Goal: Task Accomplishment & Management: Manage account settings

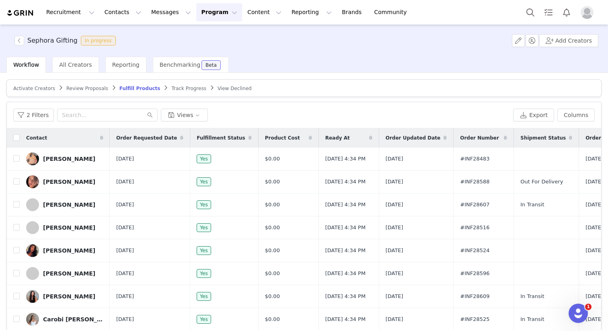
click at [42, 88] on span "Activate Creators" at bounding box center [34, 89] width 42 height 6
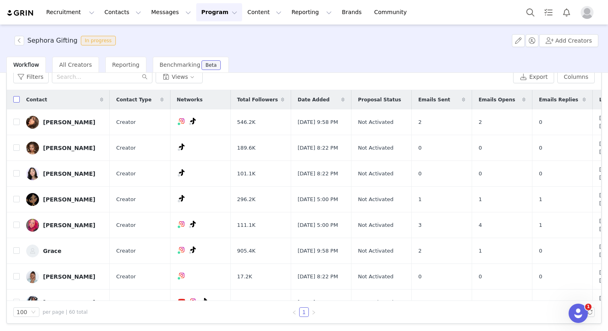
click at [18, 100] on input "checkbox" at bounding box center [16, 99] width 6 height 6
checkbox input "true"
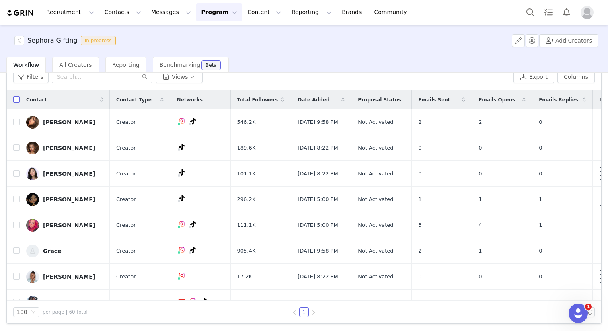
checkbox input "true"
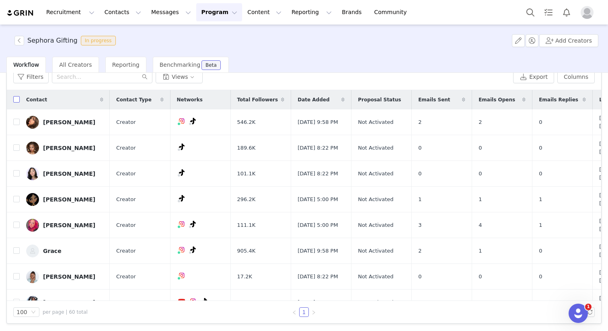
checkbox input "true"
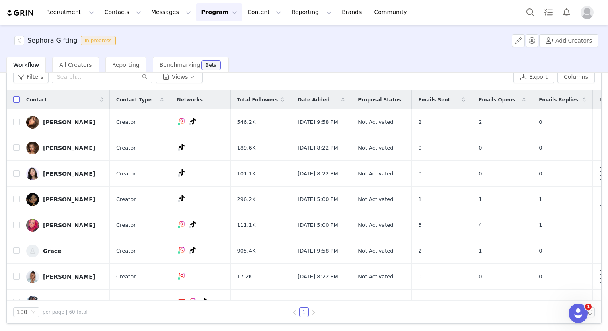
checkbox input "true"
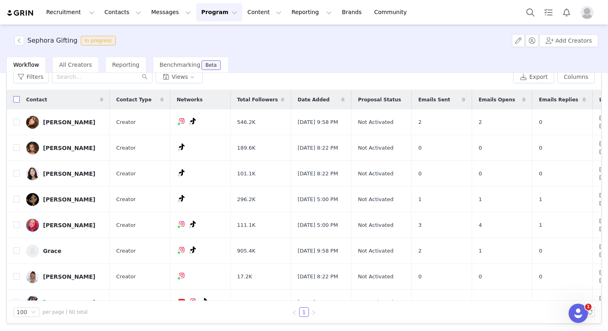
checkbox input "true"
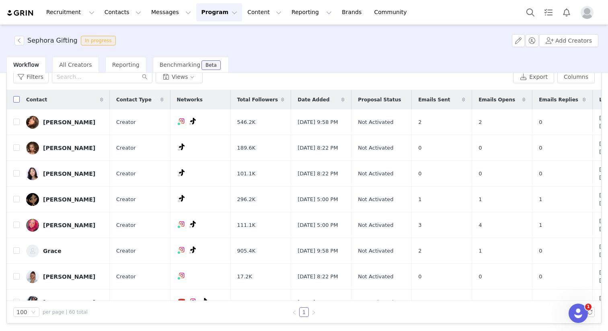
checkbox input "true"
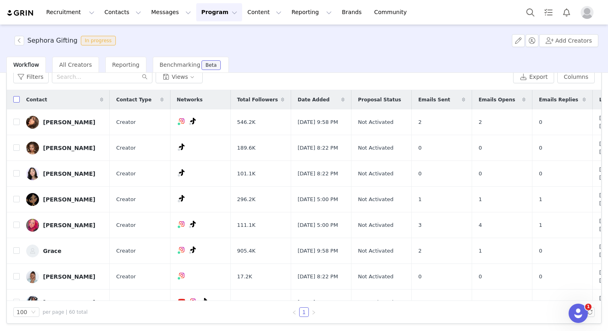
checkbox input "true"
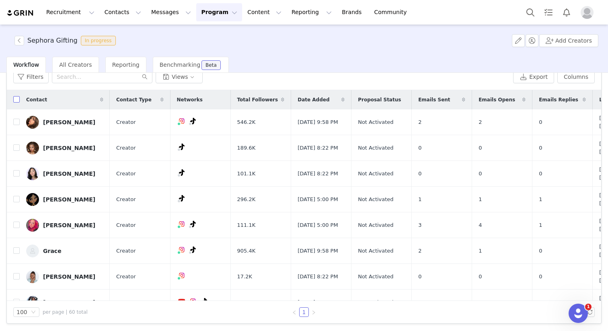
checkbox input "true"
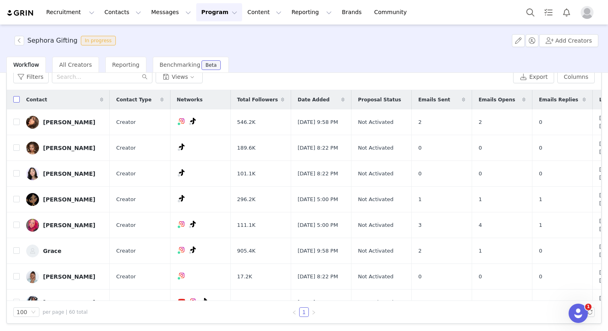
checkbox input "true"
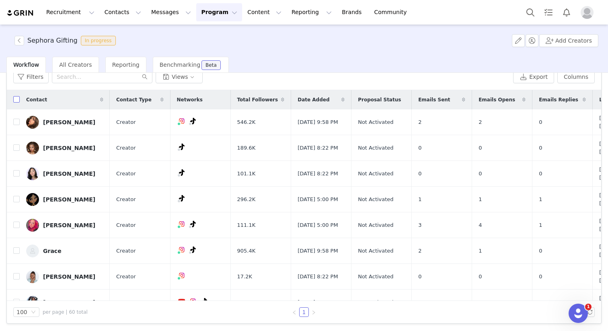
checkbox input "true"
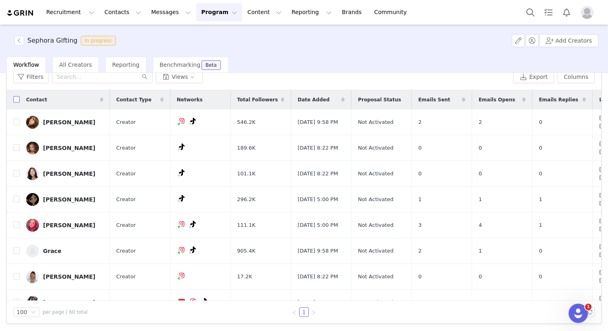
checkbox input "true"
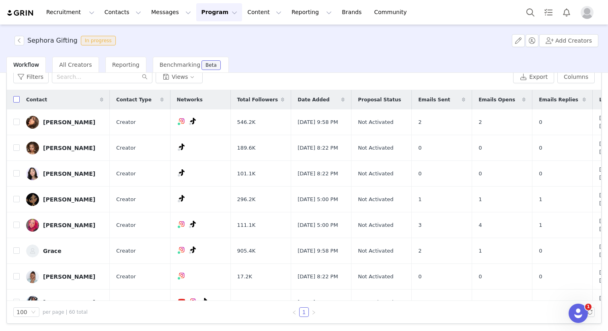
checkbox input "true"
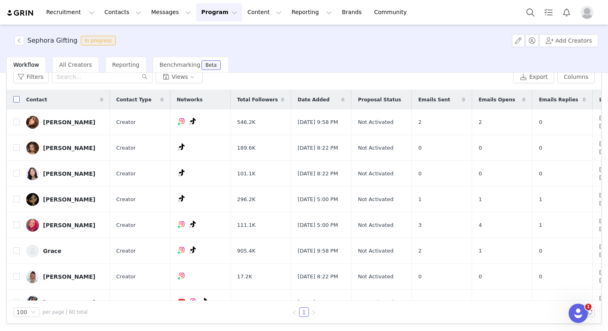
checkbox input "true"
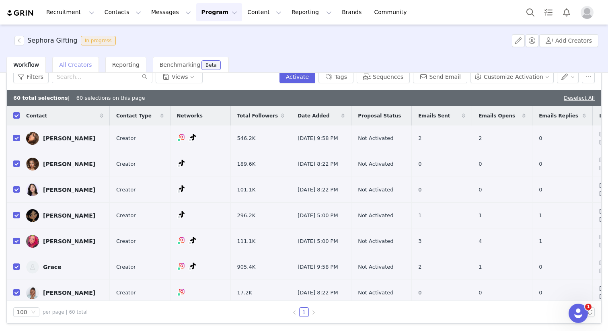
click at [68, 65] on span "All Creators" at bounding box center [75, 65] width 33 height 6
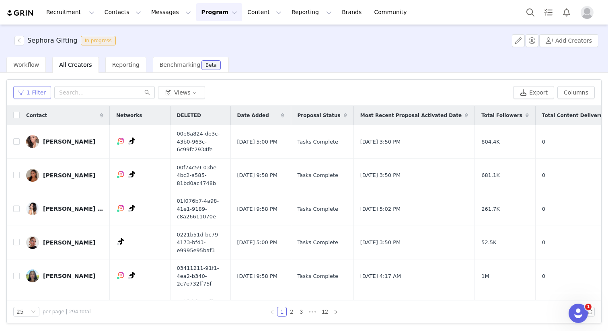
click at [27, 95] on button "1 Filter" at bounding box center [32, 92] width 38 height 13
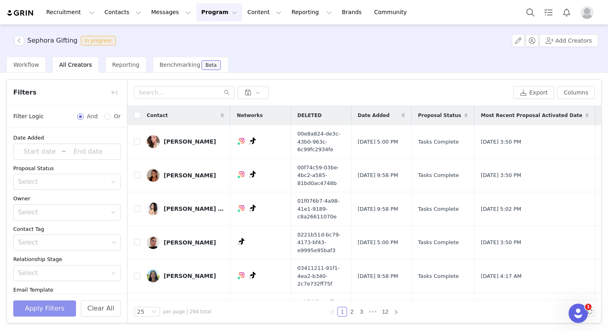
click at [51, 313] on button "Apply Filters" at bounding box center [44, 309] width 63 height 16
click at [117, 91] on button "button" at bounding box center [114, 92] width 13 height 13
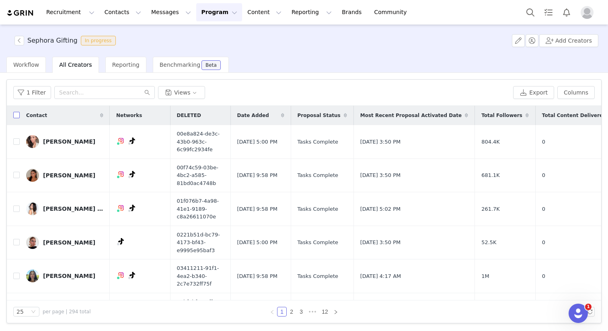
click at [14, 115] on input "checkbox" at bounding box center [16, 115] width 6 height 6
checkbox input "true"
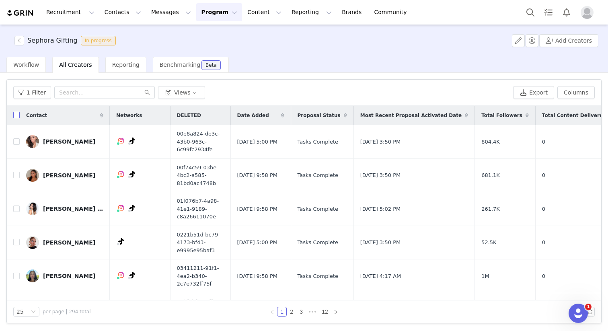
checkbox input "true"
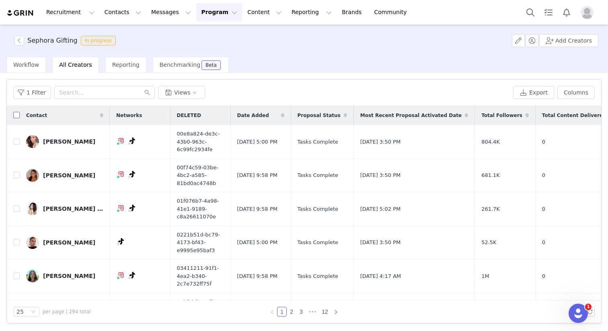
checkbox input "true"
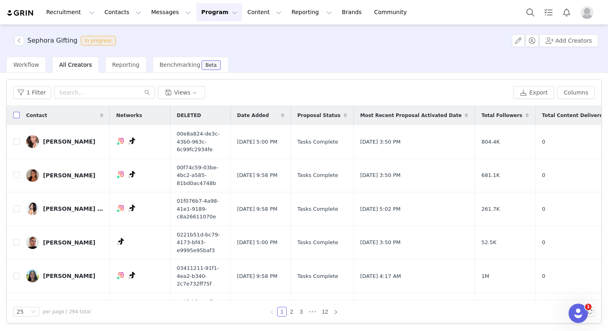
checkbox input "true"
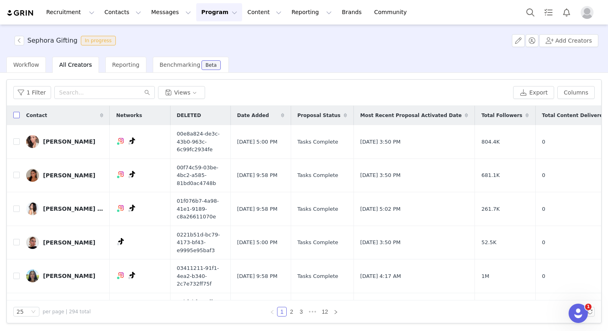
checkbox input "true"
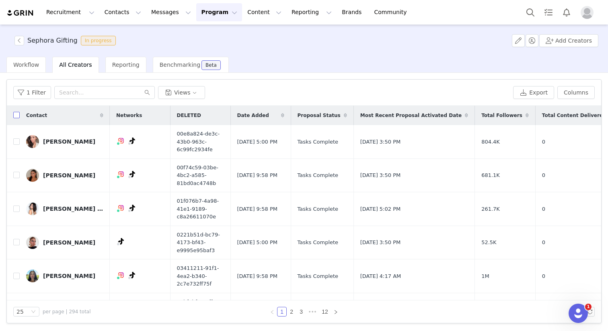
checkbox input "true"
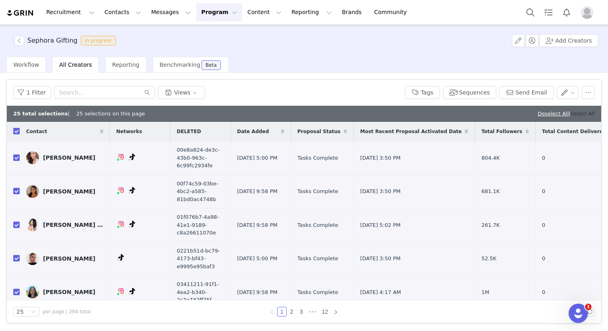
click at [579, 113] on link "Select All" at bounding box center [583, 114] width 24 height 6
click at [110, 10] on button "Contacts Contacts" at bounding box center [123, 12] width 46 height 18
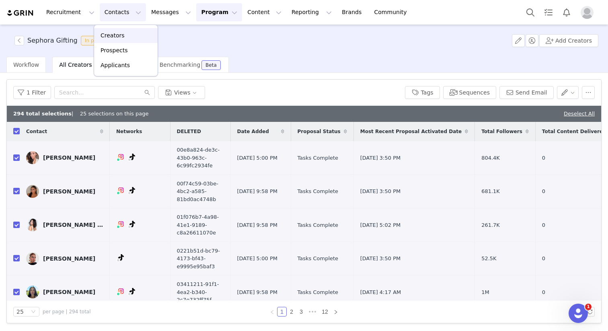
click at [124, 34] on div "Creators" at bounding box center [126, 35] width 54 height 8
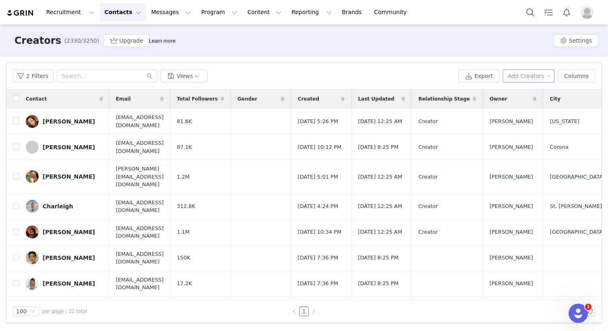
click at [546, 75] on button "Add Creators" at bounding box center [529, 76] width 52 height 13
click at [530, 93] on span "Add a Creator" at bounding box center [530, 92] width 39 height 9
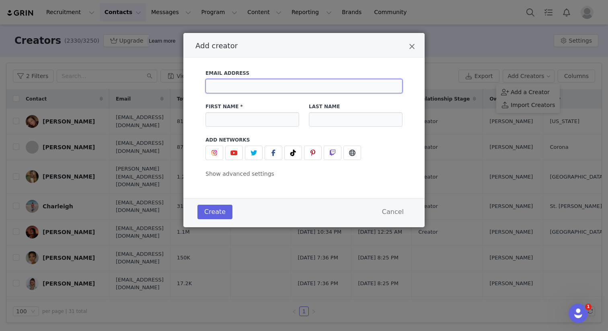
click at [274, 84] on input "Add creator" at bounding box center [304, 86] width 197 height 14
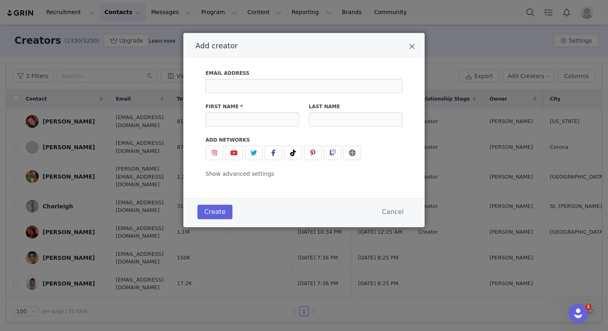
click at [342, 56] on div "Add creator" at bounding box center [303, 45] width 241 height 25
click at [263, 85] on input "Add creator" at bounding box center [304, 86] width 197 height 14
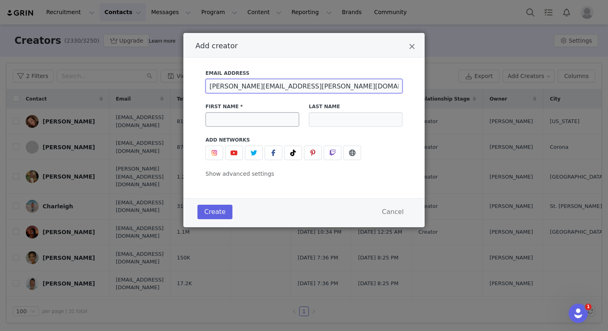
type input "[PERSON_NAME][EMAIL_ADDRESS][PERSON_NAME][DOMAIN_NAME]"
click at [269, 121] on input "Add creator" at bounding box center [253, 119] width 94 height 14
type input "R"
type input "Brynta"
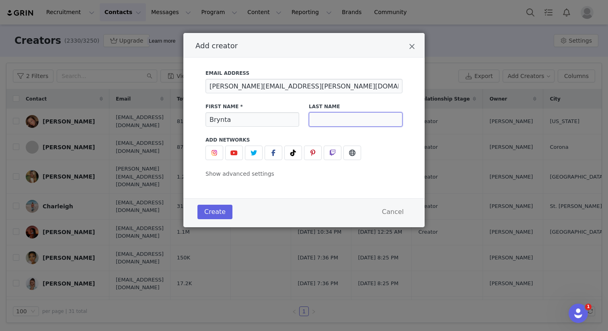
click at [323, 120] on input "Add creator" at bounding box center [356, 119] width 94 height 14
type input "Ponn"
click at [292, 153] on icon "Add creator" at bounding box center [293, 153] width 6 height 6
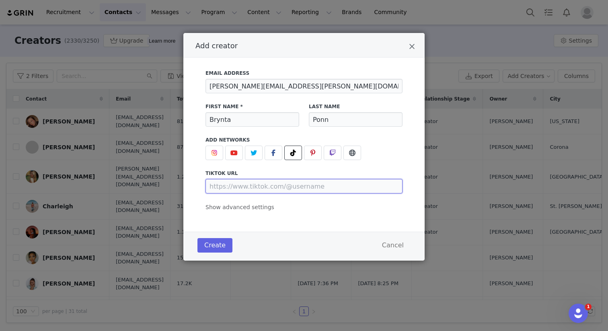
click at [240, 186] on input "Add creator" at bounding box center [304, 186] width 197 height 14
paste input "[URL][DOMAIN_NAME]"
type input "[URL][DOMAIN_NAME]"
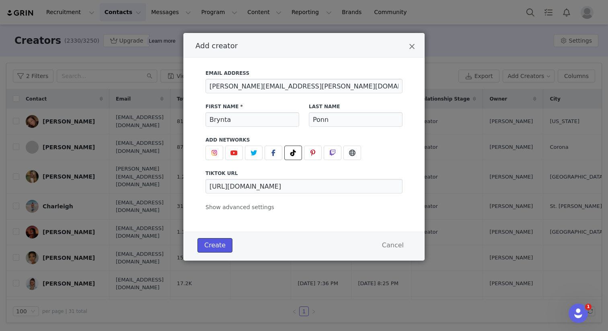
click at [216, 245] on button "Create" at bounding box center [215, 245] width 35 height 14
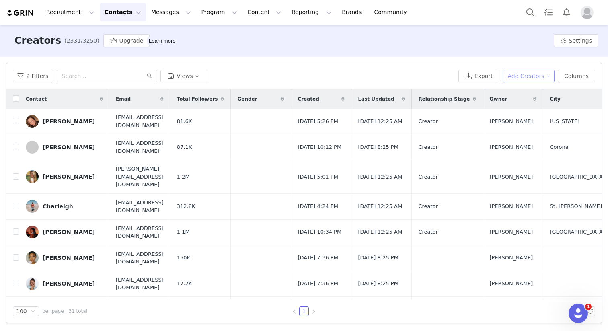
click at [537, 76] on button "Add Creators" at bounding box center [529, 76] width 52 height 13
click at [524, 91] on span "Add a Creator" at bounding box center [530, 92] width 39 height 9
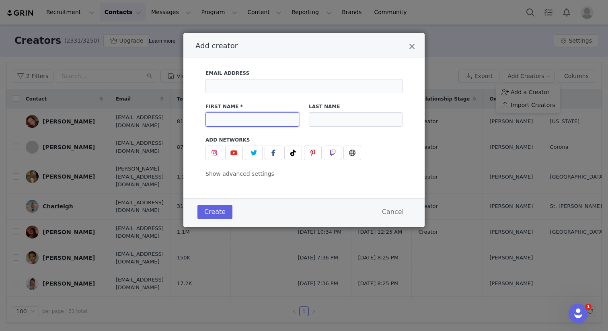
click at [218, 119] on input "Add creator" at bounding box center [253, 119] width 94 height 14
paste input "[PERSON_NAME]"
drag, startPoint x: 238, startPoint y: 119, endPoint x: 316, endPoint y: 122, distance: 78.1
click at [316, 122] on div "First Name * [PERSON_NAME] Last Name" at bounding box center [304, 114] width 207 height 33
type input "Maham"
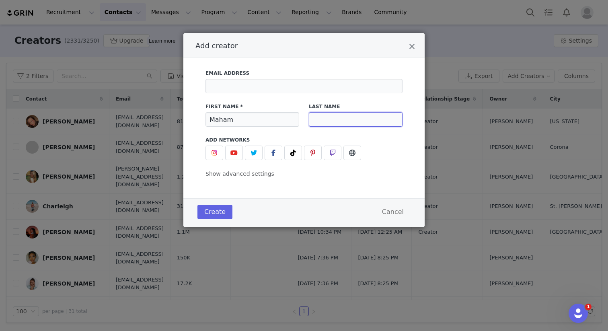
click at [348, 122] on input "Add creator" at bounding box center [356, 119] width 94 height 14
paste input "[PERSON_NAME]"
type input "[PERSON_NAME]"
click at [293, 156] on icon "Add creator" at bounding box center [293, 153] width 6 height 6
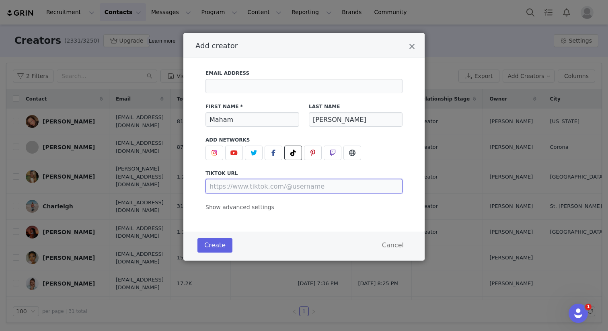
click at [288, 186] on input "Add creator" at bounding box center [304, 186] width 197 height 14
paste input "[URL][DOMAIN_NAME]"
type input "[URL][DOMAIN_NAME]"
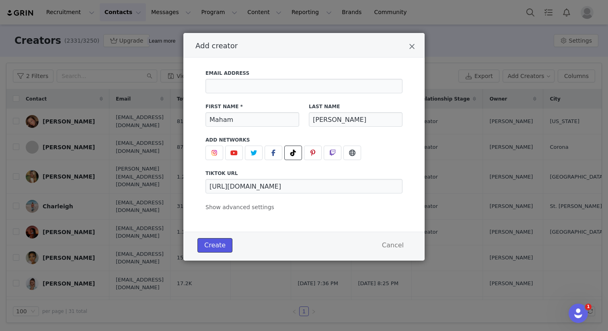
click at [216, 246] on button "Create" at bounding box center [215, 245] width 35 height 14
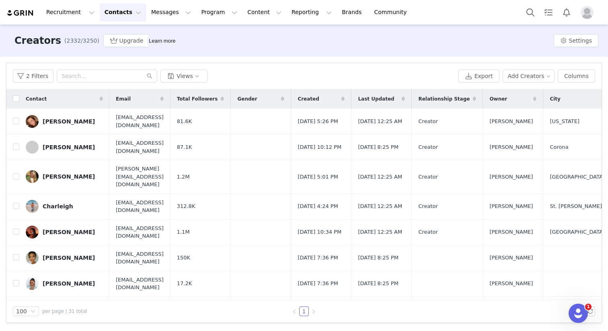
click at [128, 15] on button "Contacts Contacts" at bounding box center [123, 12] width 46 height 18
click at [305, 68] on div "2 Filters Views Export Add Creators Columns" at bounding box center [303, 76] width 595 height 26
click at [124, 74] on input "text" at bounding box center [107, 76] width 101 height 13
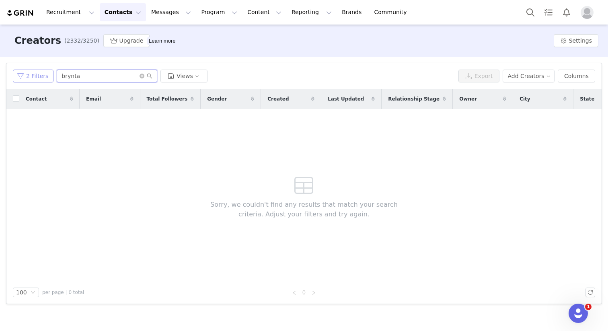
type input "brynta"
click at [28, 78] on button "2 Filters" at bounding box center [33, 76] width 41 height 13
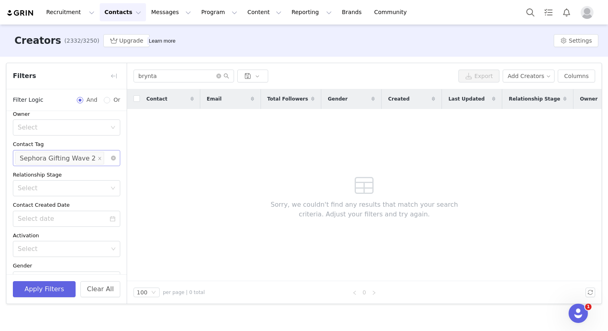
scroll to position [11, 0]
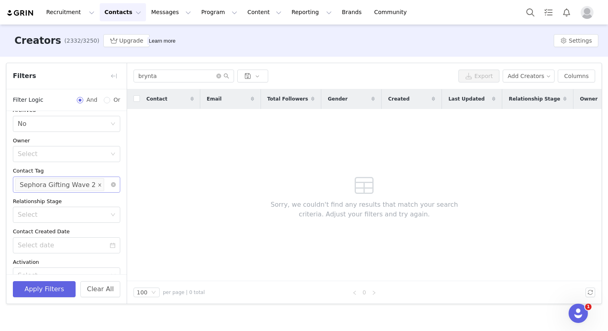
click at [98, 184] on icon "icon: close" at bounding box center [100, 185] width 4 height 4
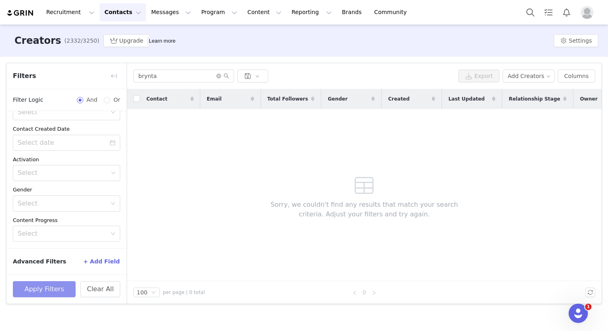
click at [60, 286] on button "Apply Filters" at bounding box center [44, 289] width 63 height 16
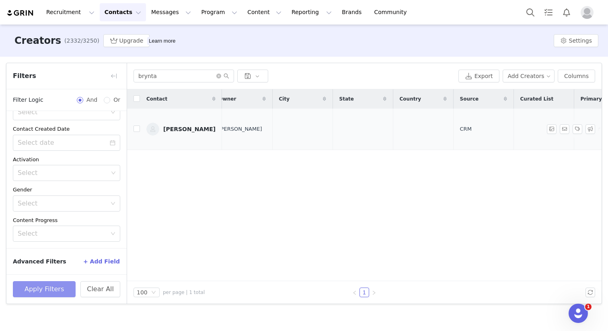
scroll to position [0, 437]
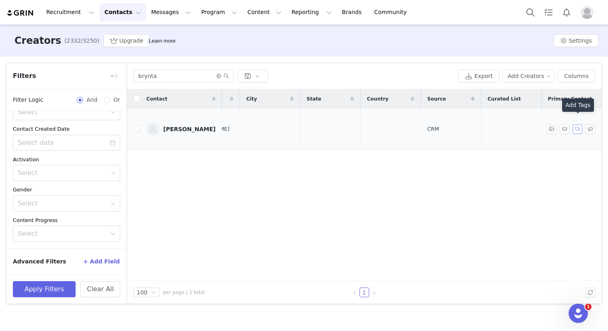
click at [577, 124] on button "button" at bounding box center [578, 129] width 10 height 10
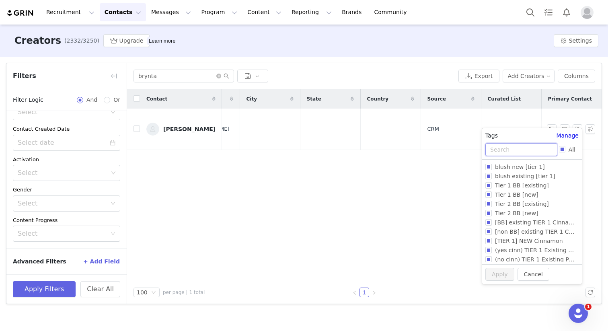
click at [525, 149] on input "text" at bounding box center [522, 149] width 72 height 13
click at [563, 149] on input "All" at bounding box center [562, 149] width 6 height 6
checkbox input "true"
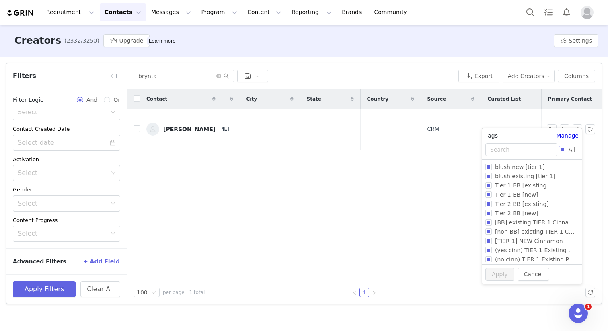
checkbox input "true"
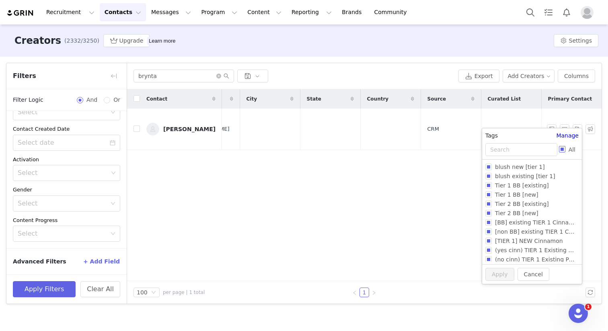
checkbox input "true"
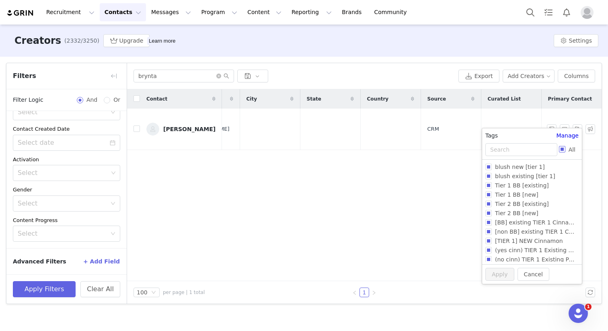
checkbox input "true"
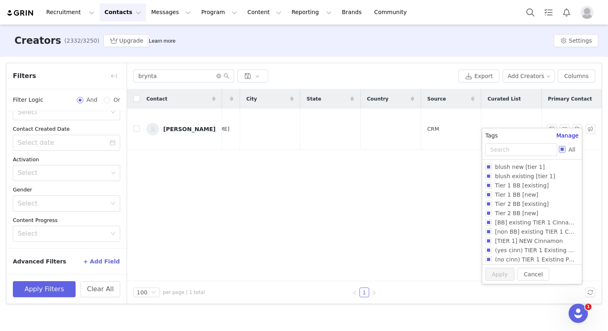
checkbox input "true"
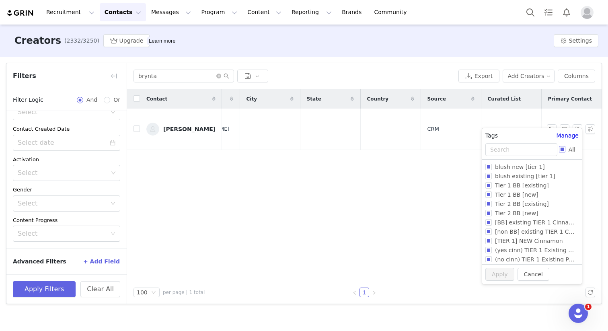
checkbox input "true"
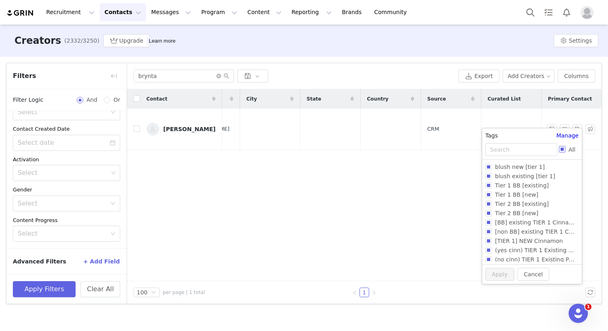
checkbox input "true"
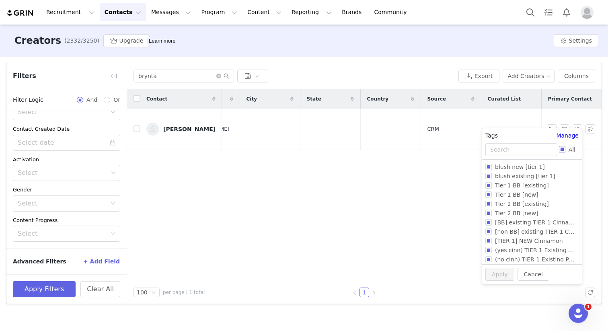
checkbox input "true"
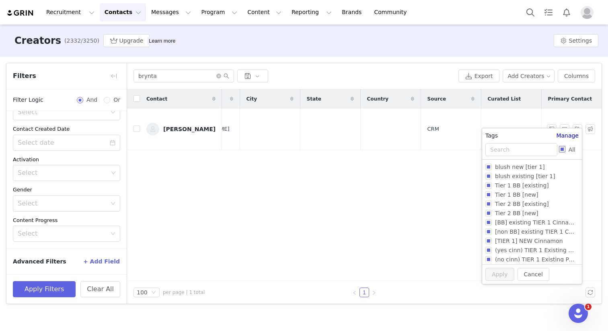
checkbox input "true"
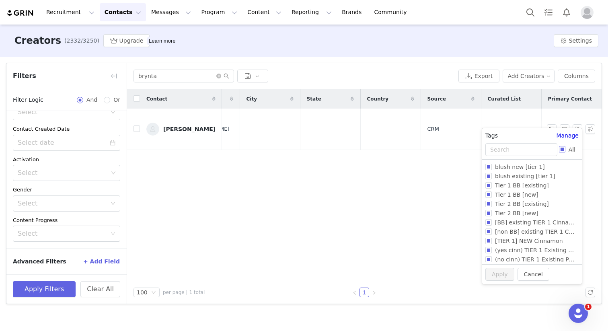
checkbox input "true"
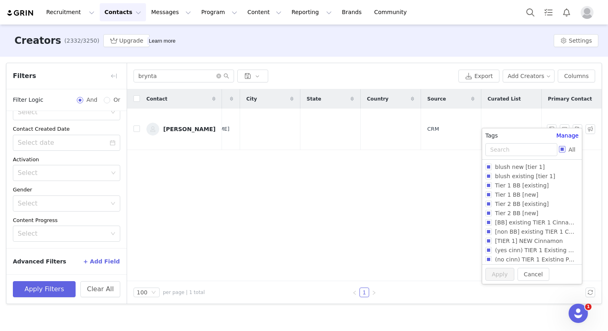
checkbox input "true"
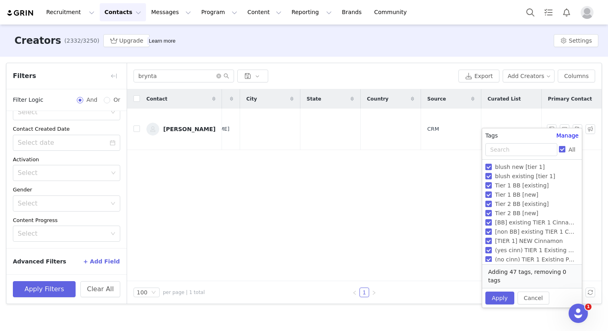
click at [562, 149] on input "All" at bounding box center [562, 149] width 6 height 6
checkbox input "false"
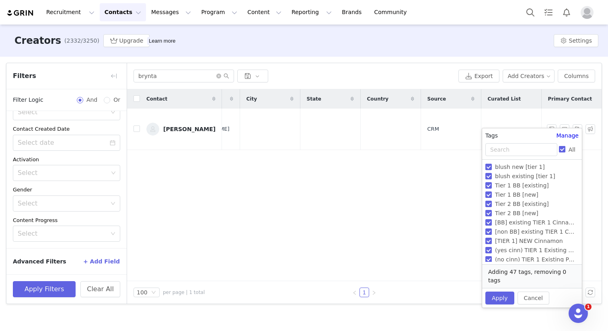
checkbox input "false"
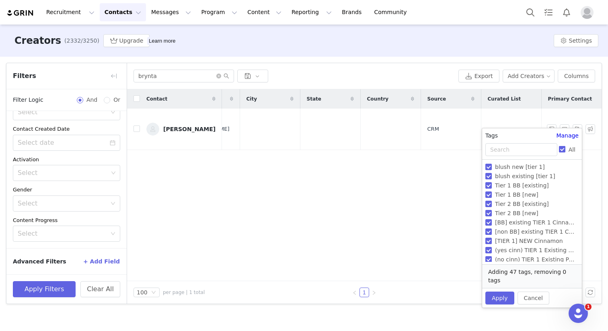
checkbox input "false"
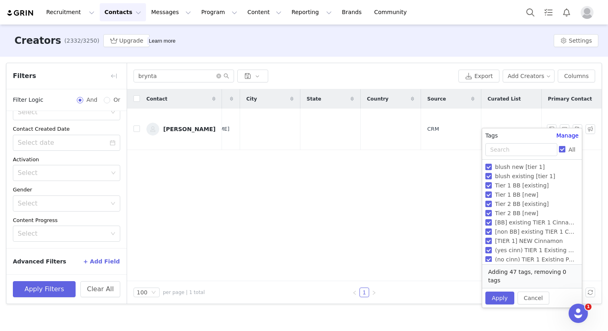
checkbox input "false"
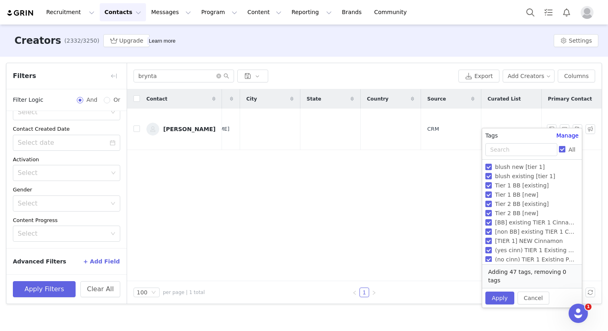
checkbox input "false"
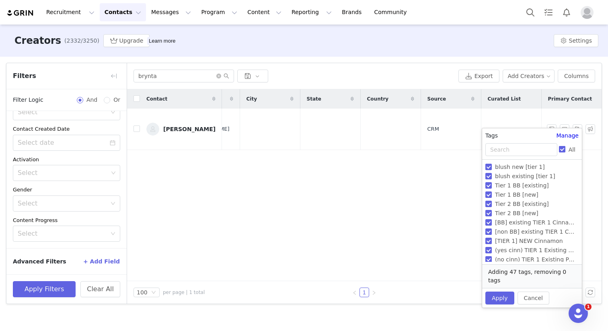
checkbox input "false"
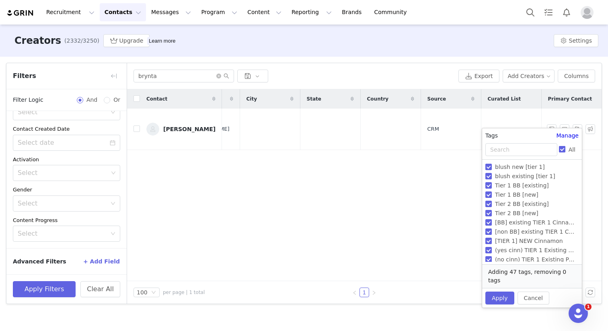
checkbox input "false"
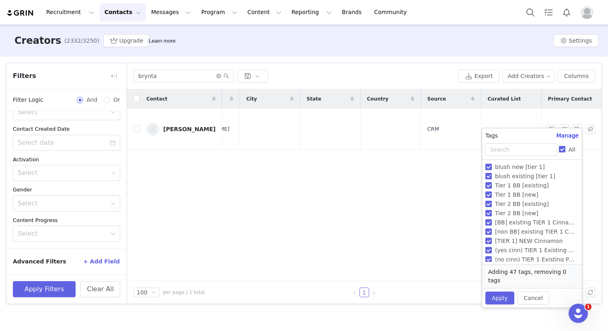
checkbox input "false"
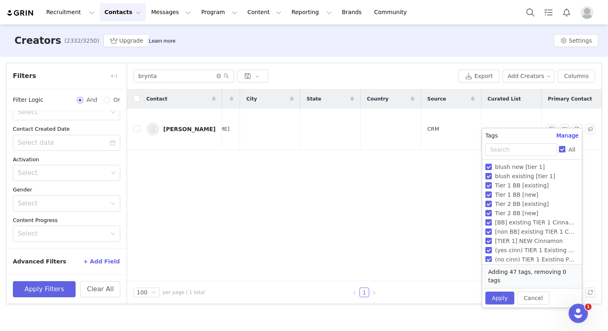
checkbox input "false"
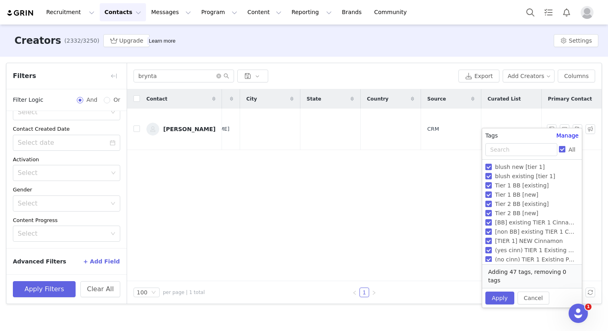
checkbox input "false"
click at [534, 149] on input "text" at bounding box center [522, 149] width 72 height 13
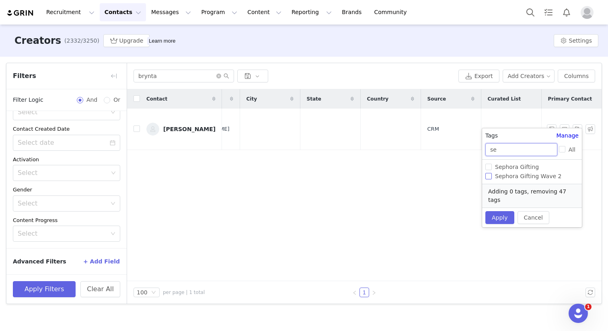
type input "se"
click at [491, 175] on input "Sephora Gifting Wave 2" at bounding box center [489, 176] width 6 height 6
checkbox input "false"
click at [498, 212] on button "Apply" at bounding box center [500, 217] width 29 height 13
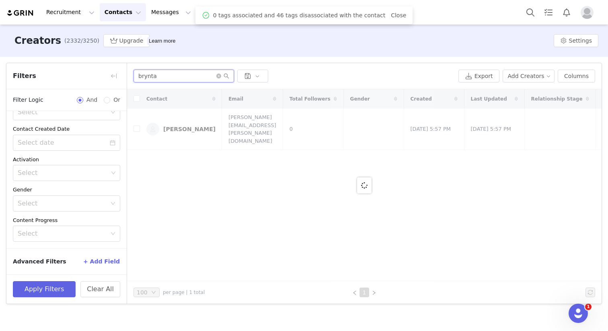
click at [183, 78] on input "brynta" at bounding box center [184, 76] width 101 height 13
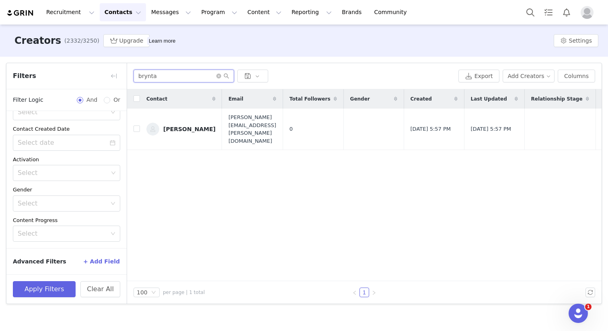
drag, startPoint x: 181, startPoint y: 79, endPoint x: 101, endPoint y: 74, distance: 79.8
click at [101, 74] on article "Filters Filter Logic And Or Archived Select No Owner Select Contact Tag Select …" at bounding box center [304, 183] width 596 height 241
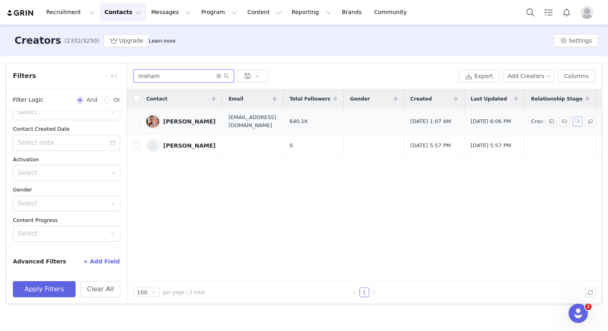
type input "maham"
click at [576, 123] on button "button" at bounding box center [578, 122] width 10 height 10
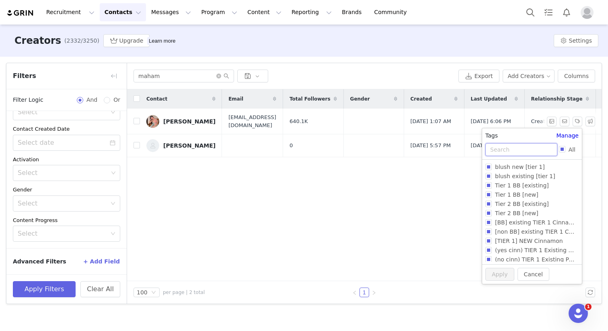
click at [524, 151] on input "text" at bounding box center [522, 149] width 72 height 13
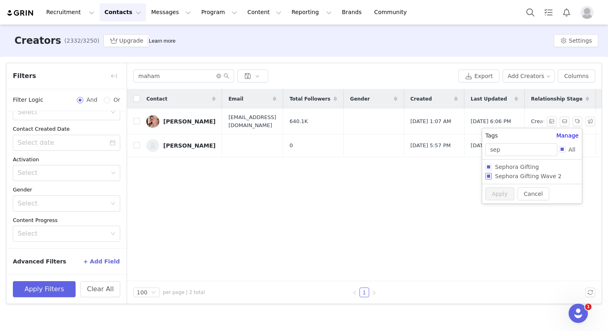
click at [489, 175] on input "Sephora Gifting Wave 2" at bounding box center [489, 176] width 6 height 6
click at [498, 208] on button "Apply" at bounding box center [500, 209] width 29 height 13
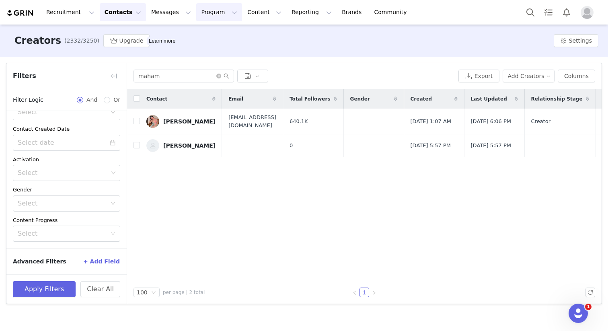
click at [212, 18] on button "Program Program" at bounding box center [219, 12] width 46 height 18
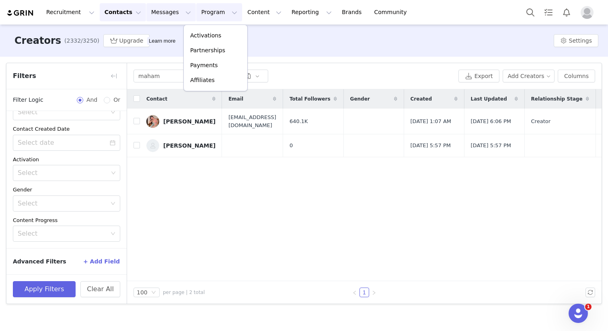
click at [146, 19] on button "Messages Messages" at bounding box center [170, 12] width 49 height 18
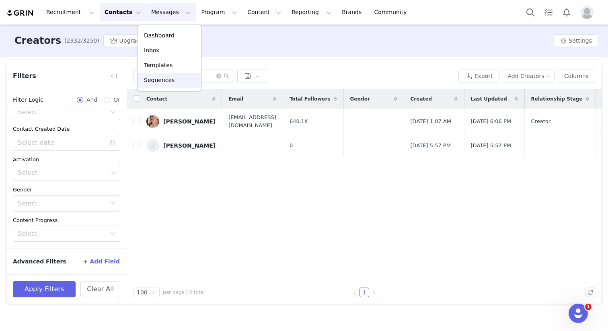
click at [164, 77] on p "Sequences" at bounding box center [159, 80] width 31 height 8
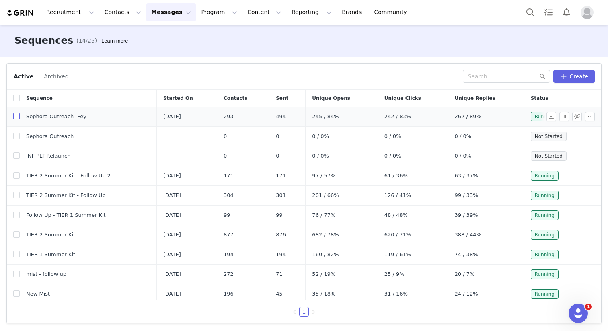
click at [16, 115] on input "checkbox" at bounding box center [16, 116] width 6 height 6
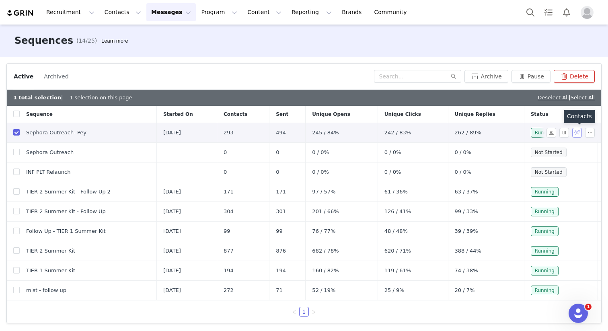
click at [577, 134] on button "button" at bounding box center [577, 133] width 10 height 10
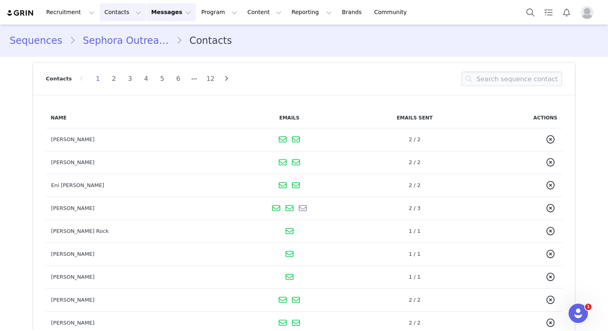
click at [125, 12] on button "Contacts Contacts" at bounding box center [123, 12] width 46 height 18
click at [166, 11] on button "Messages Messages" at bounding box center [170, 12] width 49 height 18
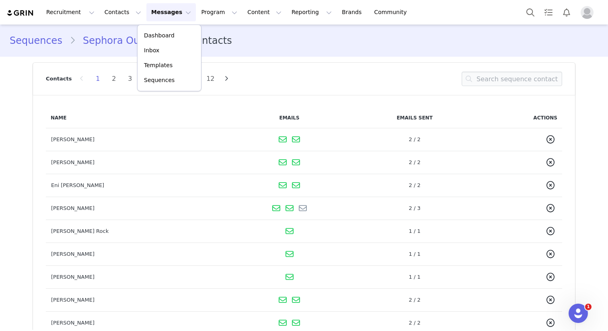
click at [33, 41] on link "Sequences" at bounding box center [40, 40] width 60 height 14
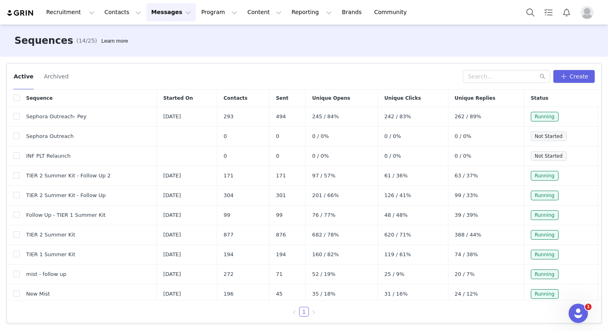
click at [163, 2] on div "Recruitment Recruitment Creator Search Curated Lists Landing Pages Web Extensio…" at bounding box center [304, 12] width 608 height 25
click at [165, 8] on button "Messages Messages" at bounding box center [170, 12] width 49 height 18
click at [367, 74] on div "Active Archived" at bounding box center [238, 76] width 450 height 13
click at [19, 116] on input "checkbox" at bounding box center [16, 116] width 6 height 6
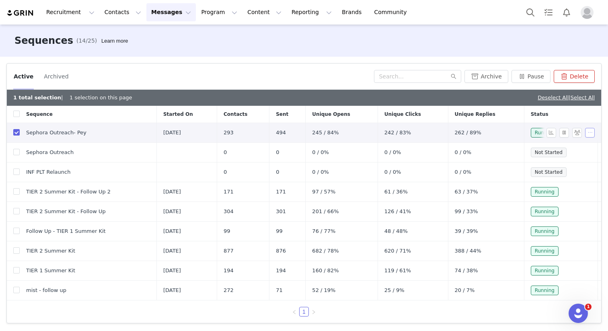
click at [589, 132] on button "button" at bounding box center [590, 133] width 10 height 10
click at [317, 66] on div "Active Archived Archive Pause Delete" at bounding box center [304, 77] width 595 height 26
click at [104, 10] on button "Contacts Contacts" at bounding box center [123, 12] width 46 height 18
click at [133, 36] on div "Creators" at bounding box center [126, 35] width 54 height 8
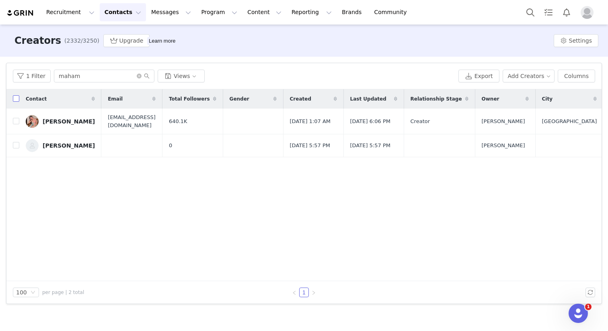
click at [15, 99] on input "checkbox" at bounding box center [16, 98] width 6 height 6
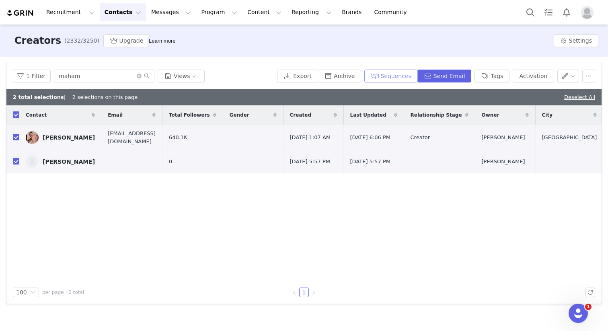
click at [390, 76] on button "Sequences" at bounding box center [390, 76] width 53 height 13
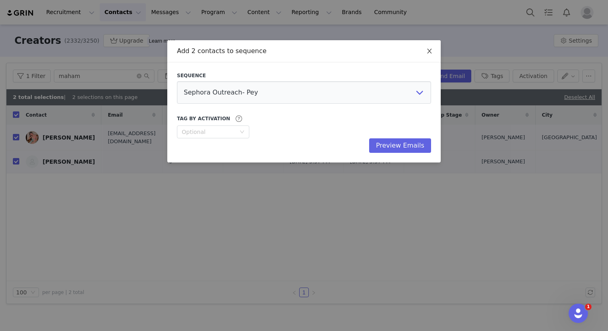
click at [429, 51] on icon "icon: close" at bounding box center [429, 51] width 4 height 5
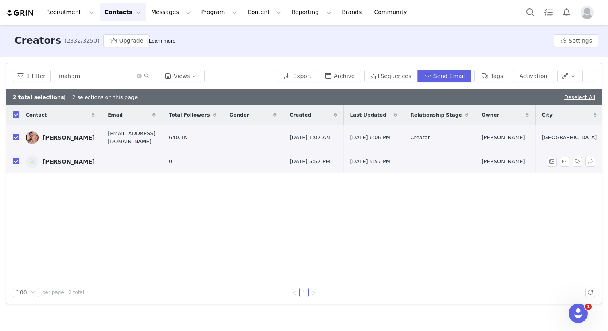
click at [137, 163] on td at bounding box center [131, 161] width 61 height 23
click at [575, 96] on link "Deselect All" at bounding box center [579, 97] width 31 height 6
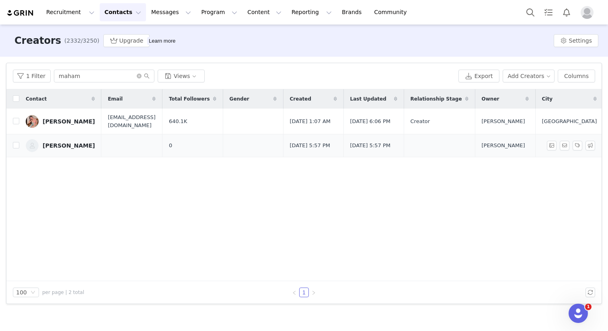
click at [116, 147] on td at bounding box center [131, 145] width 61 height 23
click at [121, 10] on button "Contacts Contacts" at bounding box center [123, 12] width 46 height 18
click at [130, 36] on div "Creators" at bounding box center [126, 35] width 54 height 8
click at [14, 148] on input "checkbox" at bounding box center [16, 145] width 6 height 6
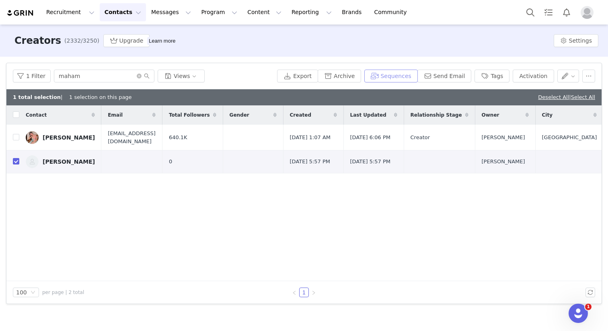
click at [401, 77] on button "Sequences" at bounding box center [390, 76] width 53 height 13
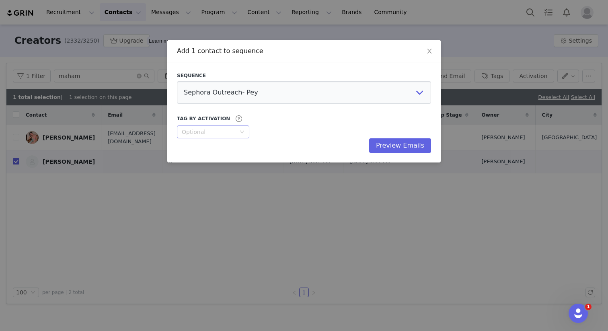
click at [227, 133] on div "Optional" at bounding box center [209, 132] width 54 height 8
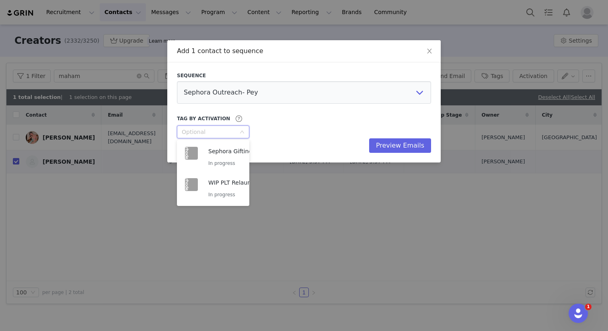
click at [283, 129] on div "Tag by Activation Optional" at bounding box center [304, 126] width 254 height 25
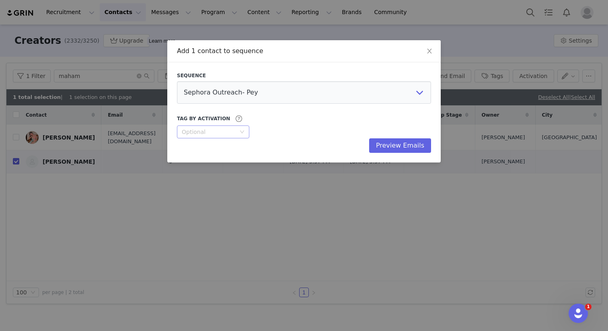
click at [231, 131] on div "Optional" at bounding box center [209, 132] width 54 height 8
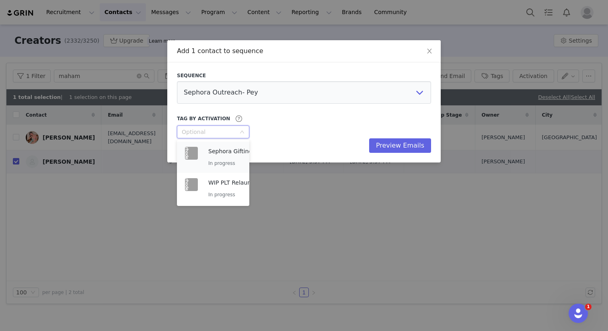
click at [231, 162] on p "In progress" at bounding box center [230, 163] width 44 height 9
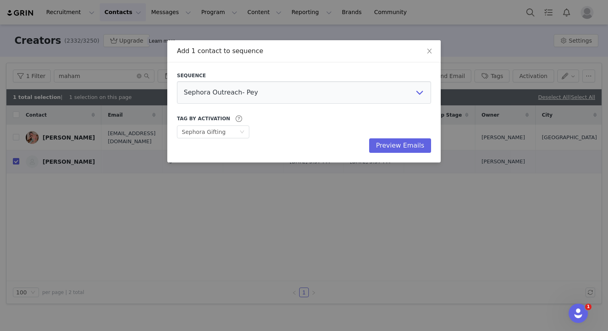
click at [312, 133] on div "Tag by Activation Optional Sephora Gifting" at bounding box center [304, 126] width 254 height 25
click at [402, 146] on button "Preview Emails" at bounding box center [400, 145] width 62 height 14
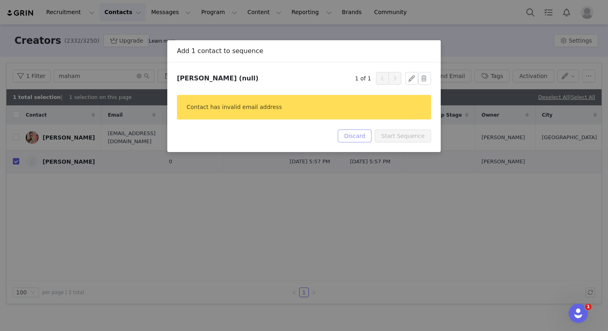
click at [366, 135] on button "Discard" at bounding box center [355, 136] width 34 height 13
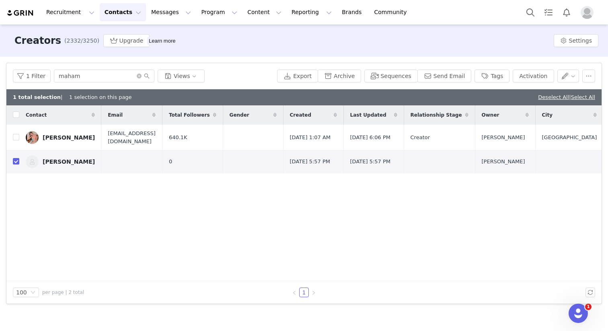
click at [169, 196] on div "Contact Email Total Followers Gender Created Last Updated Relationship Stage Ow…" at bounding box center [303, 193] width 595 height 176
click at [125, 9] on button "Contacts Contacts" at bounding box center [123, 12] width 46 height 18
click at [131, 35] on div "Creators" at bounding box center [126, 35] width 54 height 8
click at [298, 215] on div "Contact Email Total Followers Gender Created Last Updated Relationship Stage Ow…" at bounding box center [303, 193] width 595 height 176
click at [45, 164] on div "[PERSON_NAME]" at bounding box center [69, 162] width 52 height 6
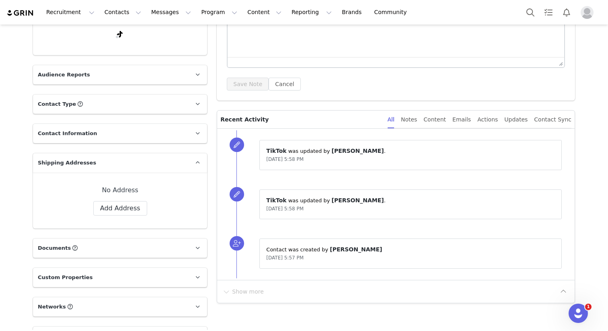
scroll to position [131, 0]
click at [191, 135] on link at bounding box center [197, 133] width 19 height 19
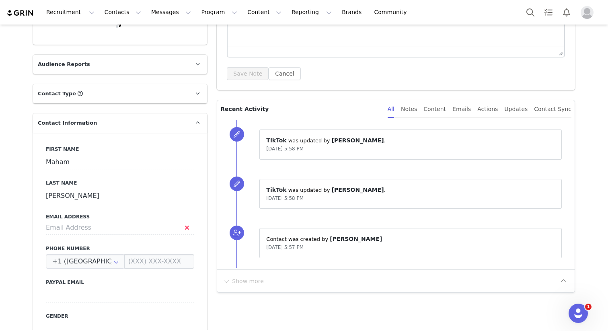
scroll to position [146, 0]
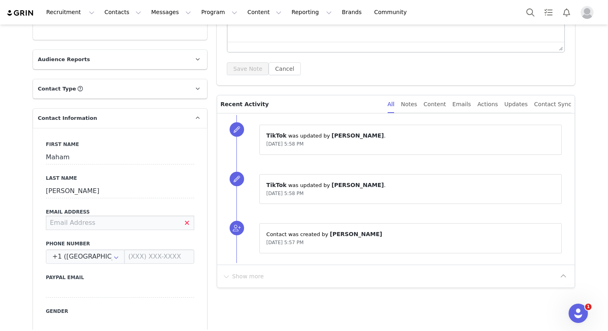
click at [107, 227] on input at bounding box center [120, 223] width 148 height 14
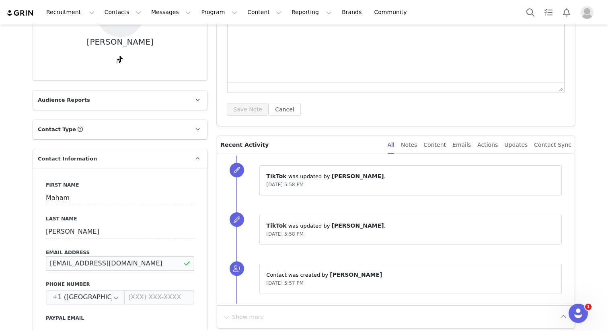
scroll to position [0, 0]
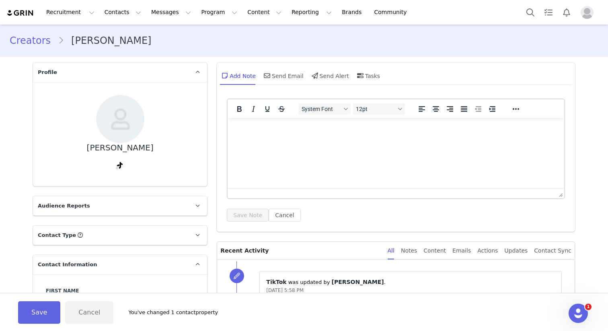
click at [418, 140] on html at bounding box center [396, 129] width 337 height 22
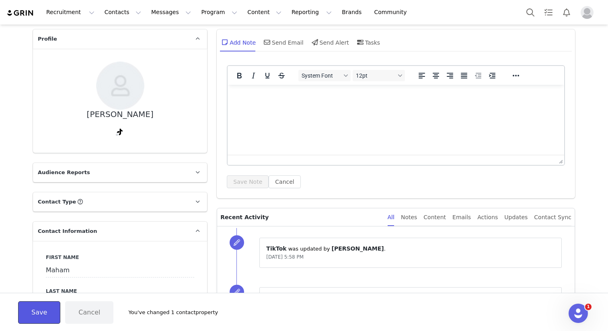
click at [40, 311] on button "Save" at bounding box center [39, 312] width 42 height 23
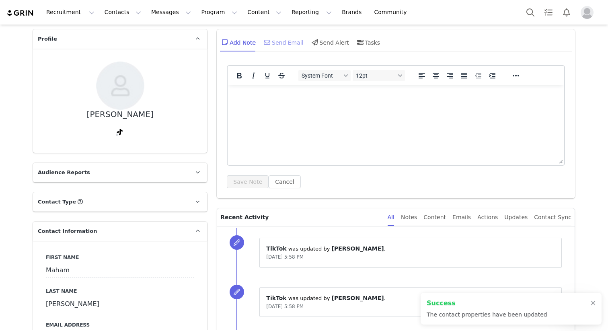
click at [280, 43] on div "Send Email" at bounding box center [282, 42] width 41 height 19
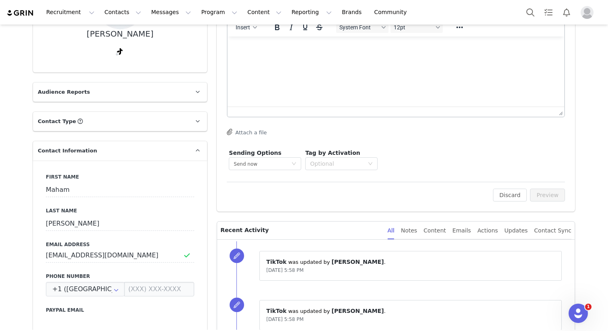
scroll to position [0, 0]
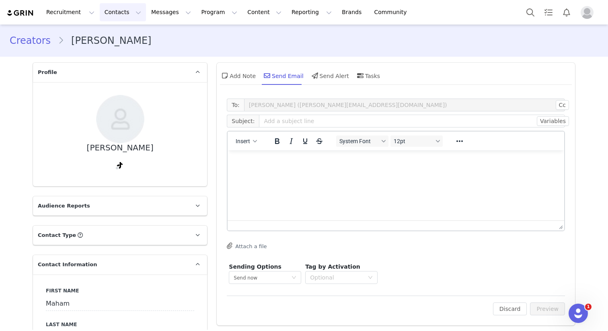
click at [118, 14] on button "Contacts Contacts" at bounding box center [123, 12] width 46 height 18
click at [123, 35] on div "Creators" at bounding box center [126, 35] width 54 height 8
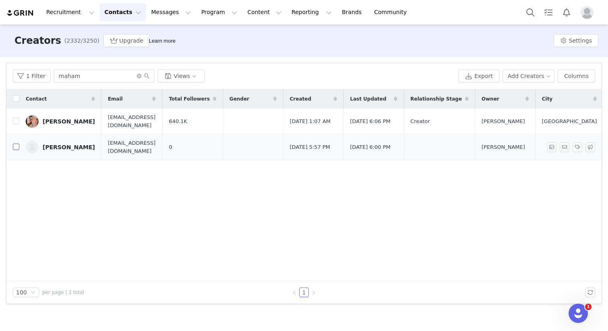
click at [14, 148] on input "checkbox" at bounding box center [16, 147] width 6 height 6
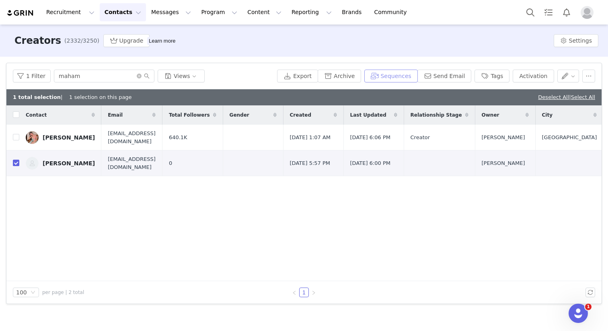
click at [403, 78] on button "Sequences" at bounding box center [390, 76] width 53 height 13
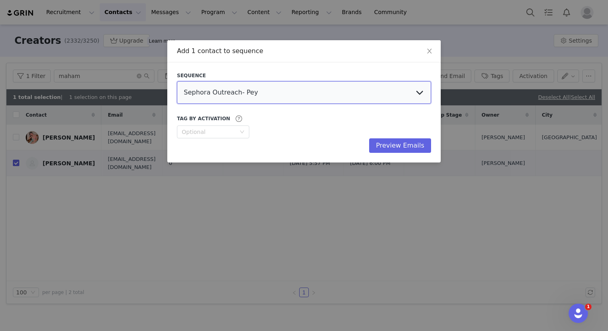
click at [394, 90] on select "Sephora Outreach- Pey Sephora Outreach INF PLT Relaunch TIER 2 Summer Kit - Fol…" at bounding box center [304, 92] width 254 height 23
click at [235, 135] on div "Optional" at bounding box center [209, 132] width 54 height 8
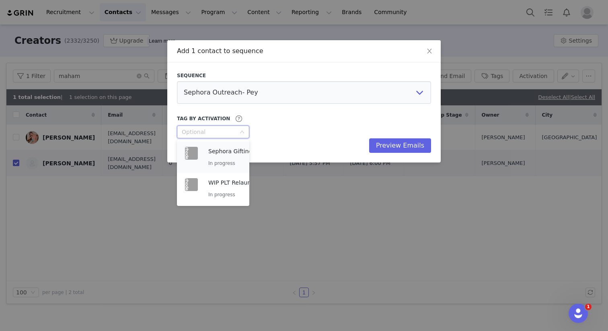
click at [231, 153] on p "Sephora Gifting" at bounding box center [230, 151] width 44 height 9
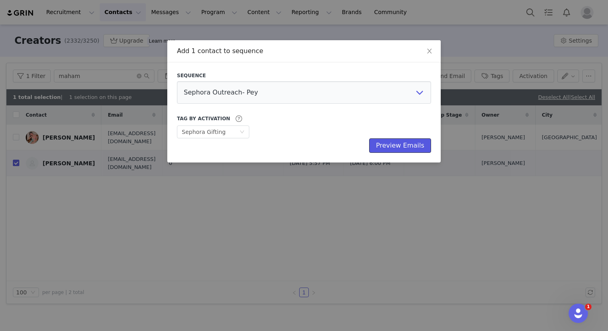
click at [416, 145] on button "Preview Emails" at bounding box center [400, 145] width 62 height 14
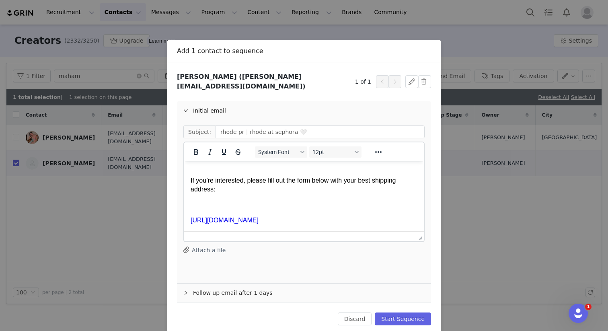
scroll to position [7, 0]
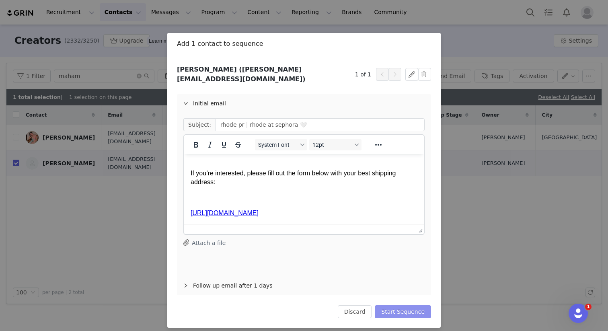
click at [419, 305] on button "Start Sequence" at bounding box center [403, 311] width 56 height 13
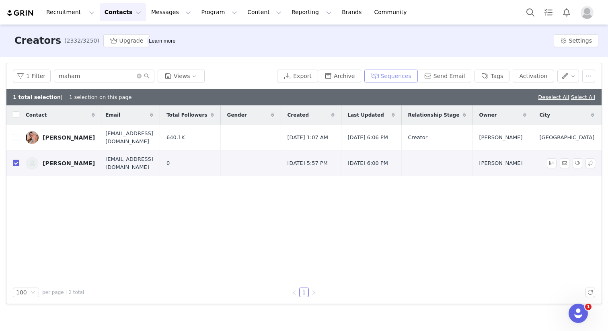
scroll to position [0, 0]
click at [17, 163] on input "checkbox" at bounding box center [16, 163] width 6 height 6
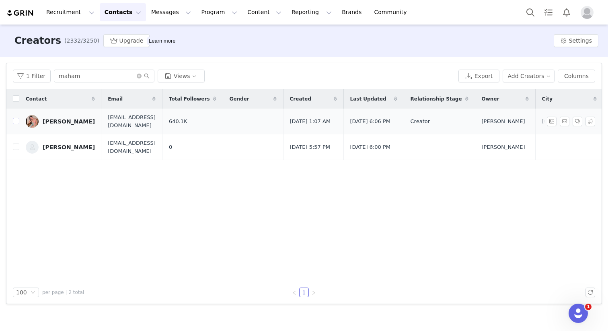
click at [14, 123] on input "checkbox" at bounding box center [16, 121] width 6 height 6
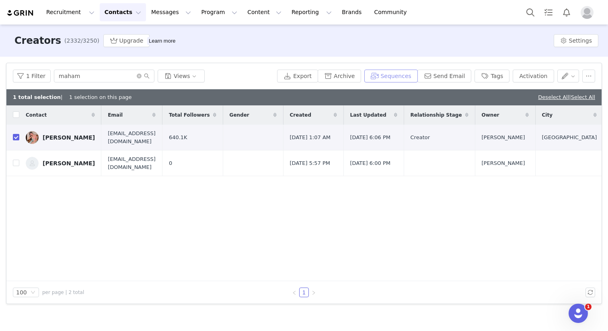
click at [397, 79] on button "Sequences" at bounding box center [390, 76] width 53 height 13
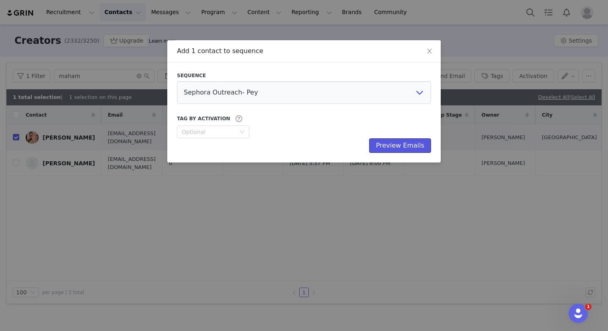
click at [409, 144] on button "Preview Emails" at bounding box center [400, 145] width 62 height 14
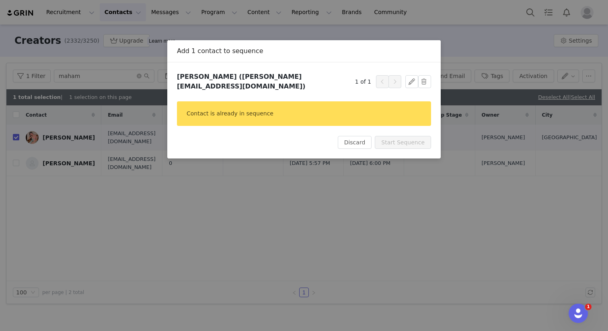
click at [375, 157] on div "Add 1 contact to sequence Sequence Sephora Outreach- Pey Sephora Outreach INF P…" at bounding box center [304, 165] width 608 height 331
click at [366, 136] on button "Discard" at bounding box center [355, 142] width 34 height 13
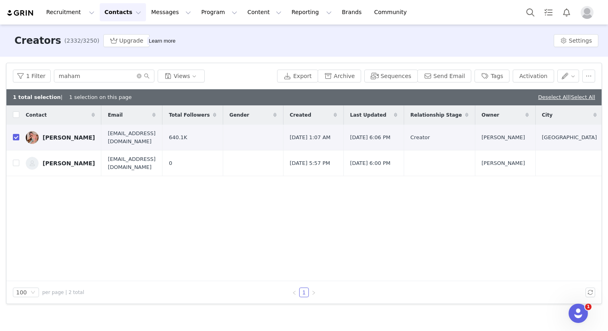
click at [120, 13] on button "Contacts Contacts" at bounding box center [123, 12] width 46 height 18
click at [129, 36] on div "Creators" at bounding box center [126, 35] width 54 height 8
click at [210, 17] on button "Program Program" at bounding box center [219, 12] width 46 height 18
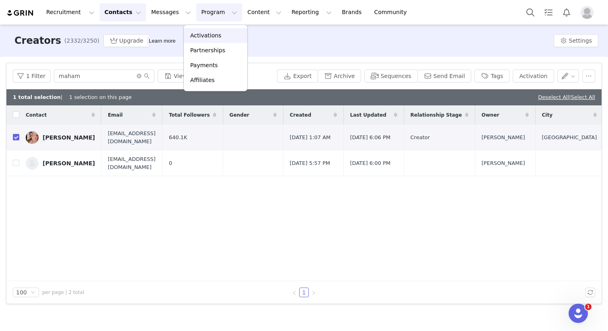
click at [213, 33] on p "Activations" at bounding box center [205, 35] width 31 height 8
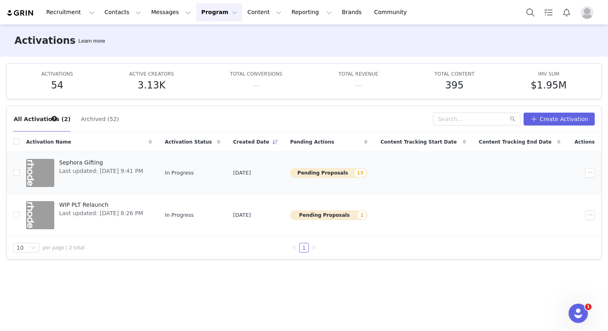
click at [83, 163] on span "Sephora Gifting" at bounding box center [101, 163] width 84 height 8
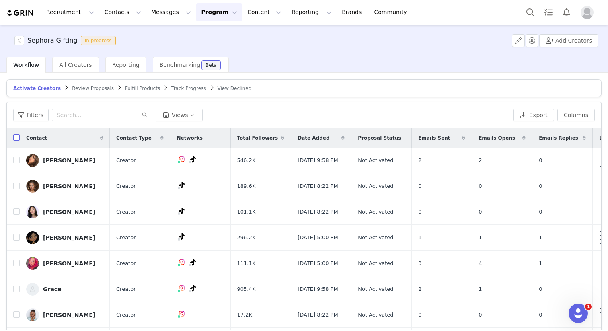
click at [19, 136] on input "checkbox" at bounding box center [16, 137] width 6 height 6
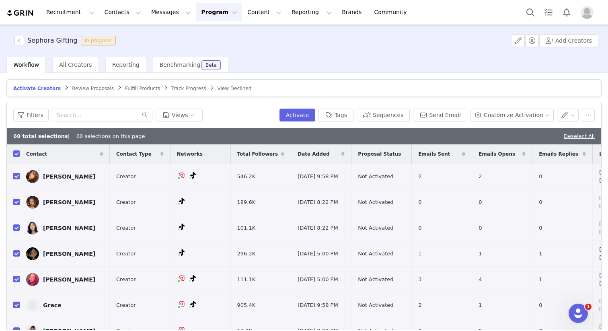
click at [17, 153] on input "checkbox" at bounding box center [16, 153] width 6 height 6
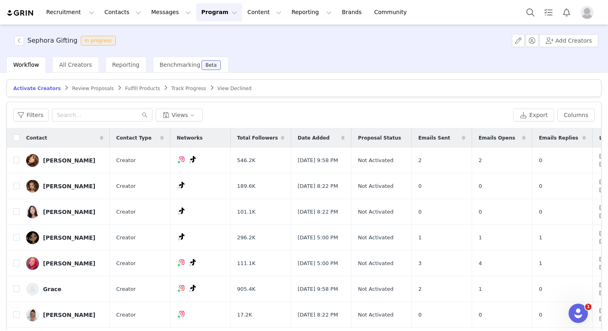
click at [86, 89] on span "Review Proposals" at bounding box center [93, 89] width 42 height 6
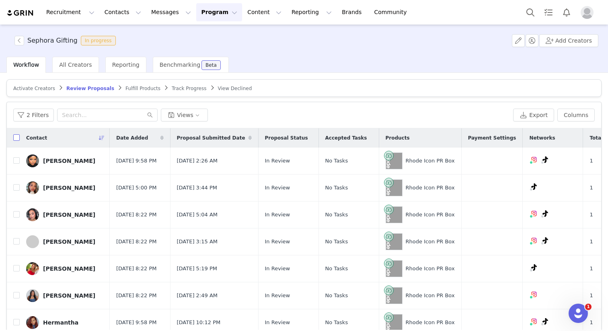
click at [15, 140] on input "checkbox" at bounding box center [16, 137] width 6 height 6
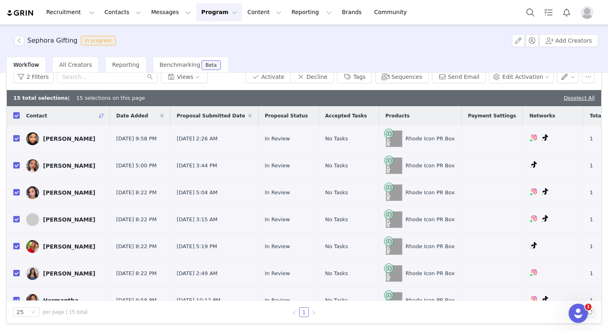
click at [16, 117] on input "checkbox" at bounding box center [16, 115] width 6 height 6
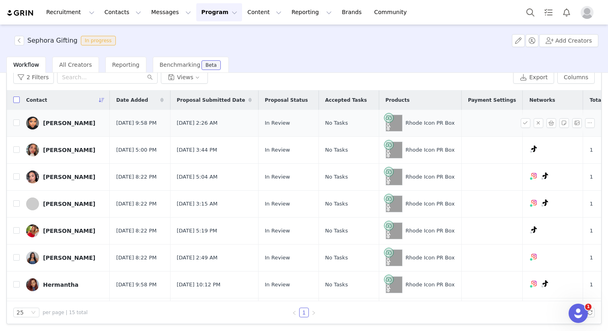
scroll to position [38, 0]
click at [36, 79] on button "2 Filters" at bounding box center [33, 76] width 41 height 13
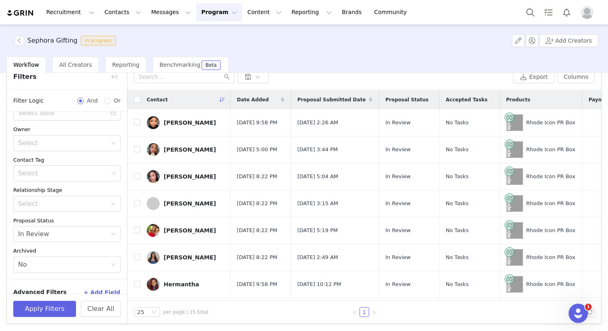
scroll to position [64, 0]
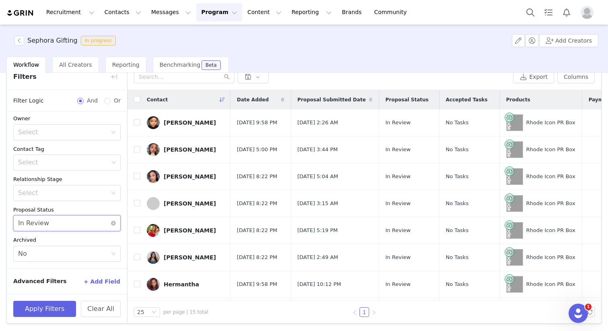
click at [75, 223] on div "Select In Review" at bounding box center [64, 223] width 93 height 15
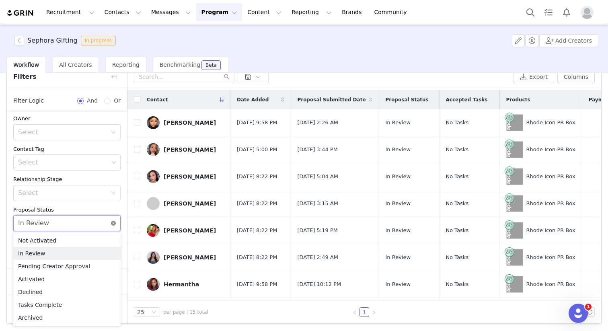
click at [113, 222] on icon "icon: close-circle" at bounding box center [113, 223] width 5 height 5
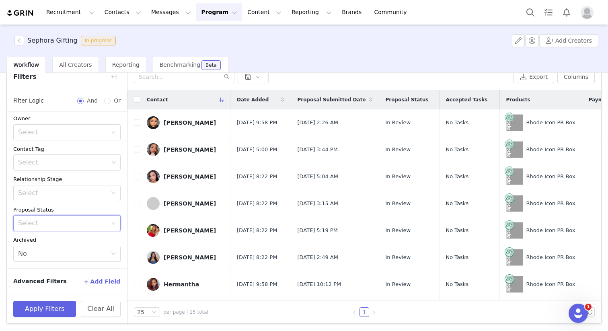
click at [102, 208] on div "Proposal Status" at bounding box center [66, 210] width 107 height 8
click at [101, 253] on div "Select No" at bounding box center [64, 253] width 93 height 15
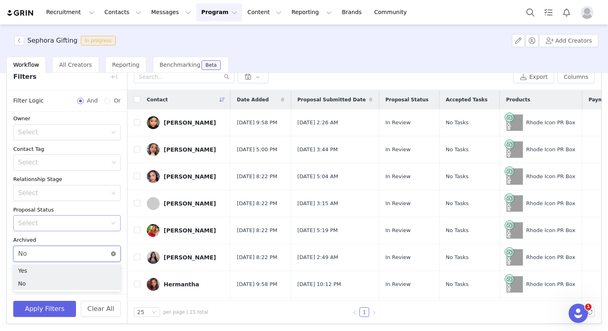
click at [114, 253] on icon "icon: close-circle" at bounding box center [113, 253] width 5 height 5
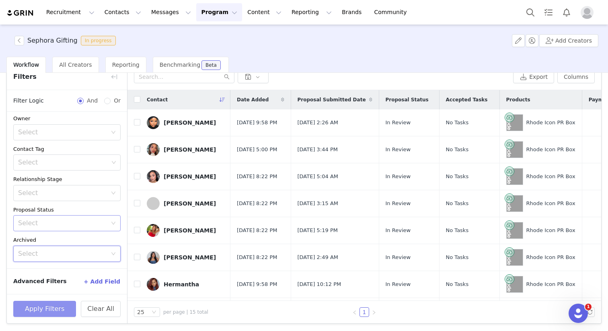
click at [62, 307] on button "Apply Filters" at bounding box center [44, 309] width 63 height 16
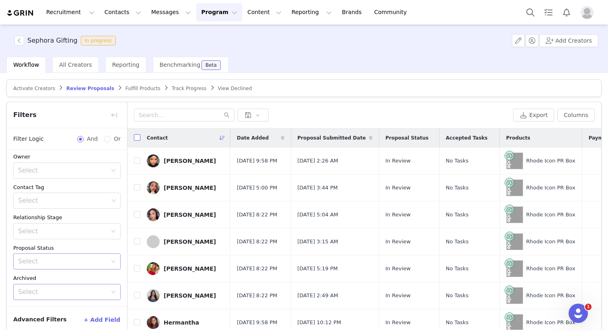
click at [137, 140] on input "checkbox" at bounding box center [137, 137] width 6 height 6
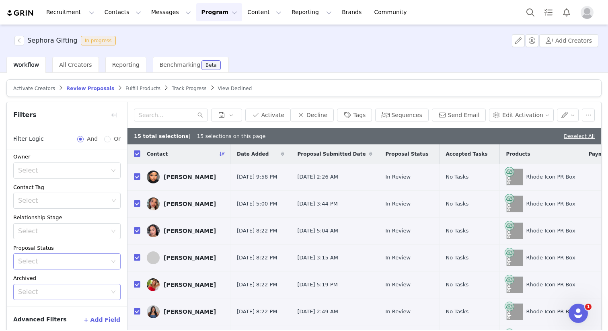
click at [38, 87] on span "Activate Creators" at bounding box center [34, 89] width 42 height 6
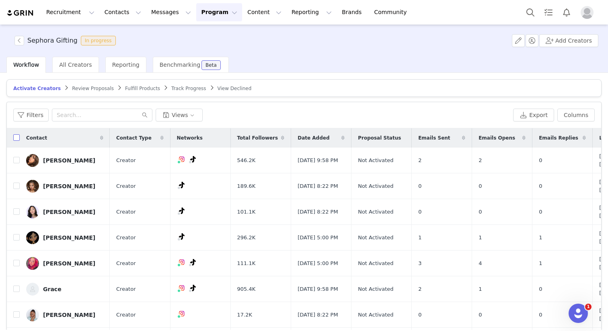
click at [14, 138] on input "checkbox" at bounding box center [16, 137] width 6 height 6
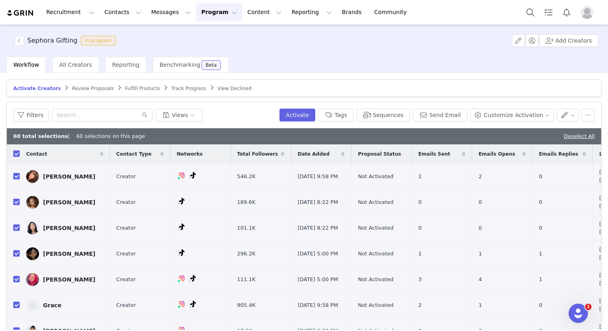
click at [39, 90] on span "Activate Creators" at bounding box center [36, 89] width 47 height 6
click at [76, 68] on span "All Creators" at bounding box center [75, 65] width 33 height 6
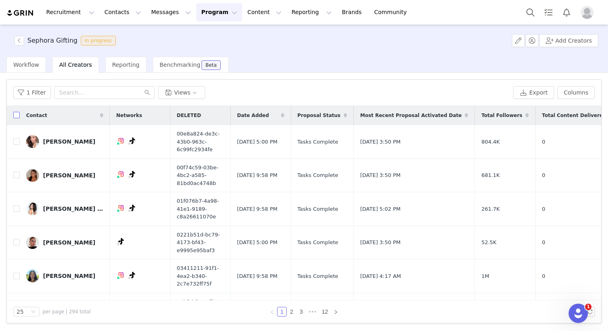
click at [16, 115] on input "checkbox" at bounding box center [16, 115] width 6 height 6
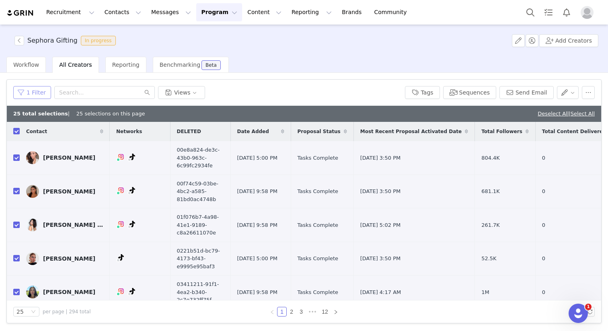
click at [33, 92] on button "1 Filter" at bounding box center [32, 92] width 38 height 13
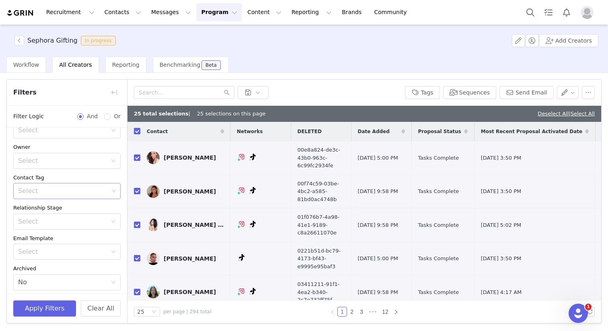
scroll to position [80, 0]
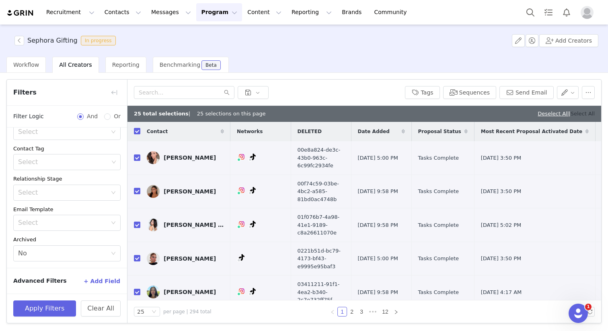
click at [587, 111] on link "Select All" at bounding box center [583, 114] width 24 height 6
click at [63, 65] on span "All Creators" at bounding box center [75, 65] width 33 height 6
click at [20, 41] on button "button" at bounding box center [19, 41] width 10 height 10
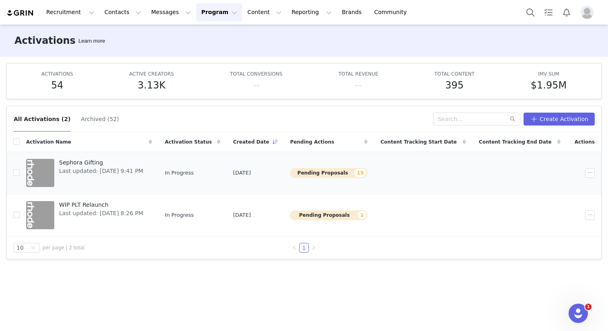
click at [70, 163] on span "Sephora Gifting" at bounding box center [101, 163] width 84 height 8
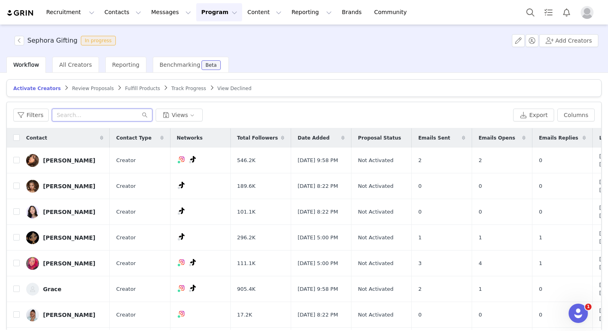
click at [87, 116] on input "text" at bounding box center [102, 115] width 101 height 13
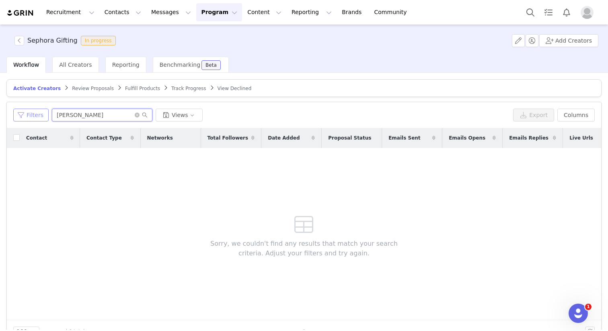
drag, startPoint x: 109, startPoint y: 117, endPoint x: 33, endPoint y: 115, distance: 76.0
click at [33, 115] on div "Filters [PERSON_NAME] Views" at bounding box center [261, 115] width 497 height 13
paste input "[PERSON_NAME]"
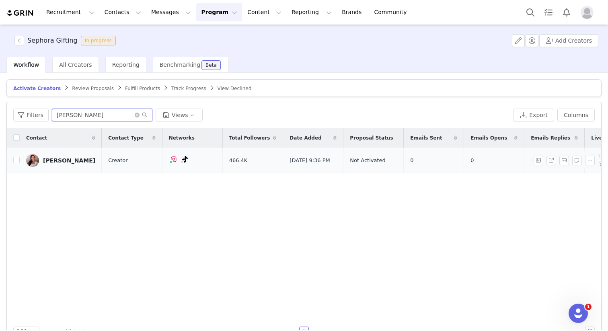
scroll to position [0, 82]
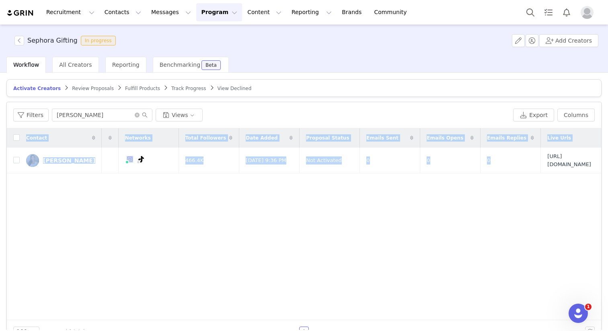
drag, startPoint x: 502, startPoint y: 155, endPoint x: 608, endPoint y: 173, distance: 106.8
click at [608, 173] on div "Sephora Gifting In progress Add Creators Workflow All Creators Reporting Benchm…" at bounding box center [304, 177] width 608 height 305
copy table "Contact Contact Type Networks Total Followers Date Added Proposal Status Emails…"
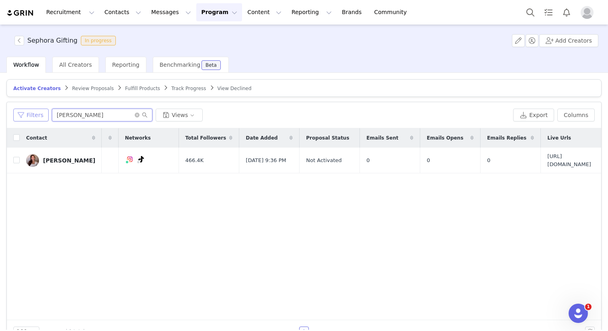
drag, startPoint x: 60, startPoint y: 114, endPoint x: 38, endPoint y: 114, distance: 22.1
click at [41, 114] on div "Filters [PERSON_NAME] Views" at bounding box center [261, 115] width 497 height 13
paste input "[PERSON_NAME]"
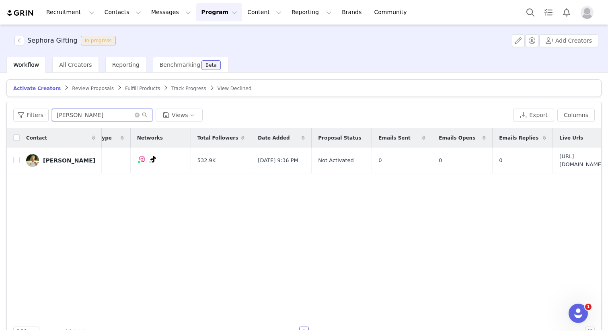
scroll to position [0, 75]
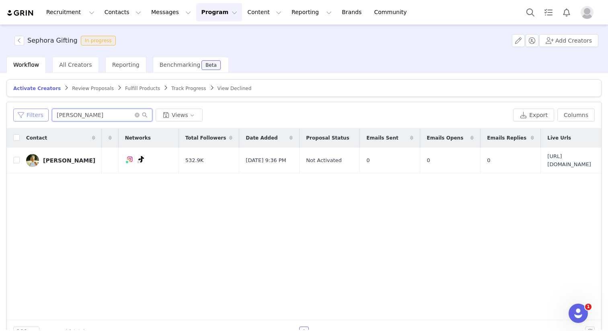
drag, startPoint x: 92, startPoint y: 113, endPoint x: 31, endPoint y: 113, distance: 60.7
click at [31, 113] on div "Filters [PERSON_NAME] Views" at bounding box center [261, 115] width 497 height 13
paste input "Yoshiyam"
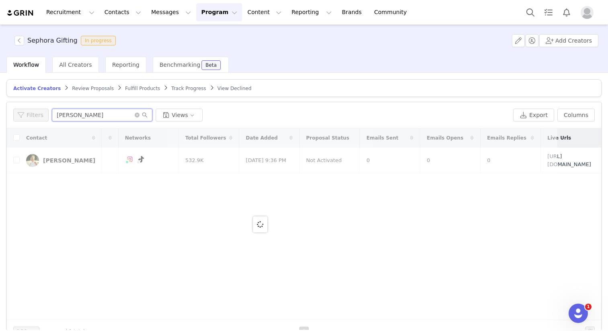
scroll to position [0, 0]
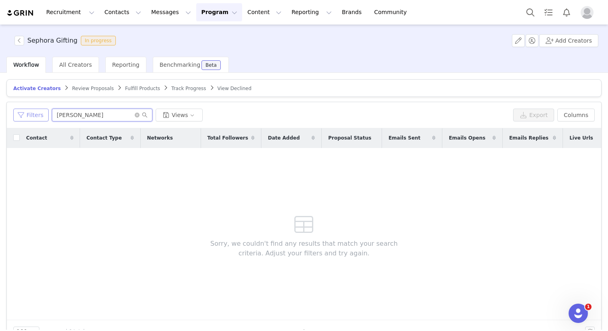
drag, startPoint x: 91, startPoint y: 114, endPoint x: 14, endPoint y: 114, distance: 76.4
click at [14, 114] on div "Filters Yoshiyama Views" at bounding box center [261, 115] width 497 height 13
paste input "colon"
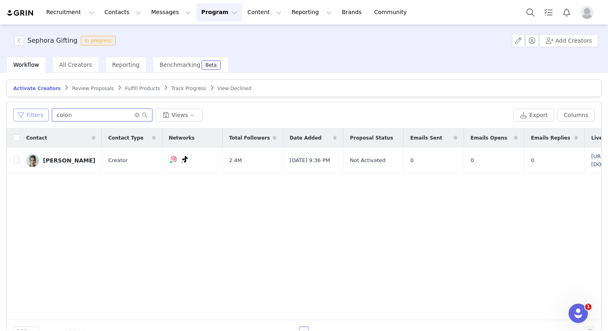
drag, startPoint x: 82, startPoint y: 115, endPoint x: 39, endPoint y: 115, distance: 42.2
click at [41, 115] on div "Filters colon Views" at bounding box center [261, 115] width 497 height 13
paste input "Amehdi"
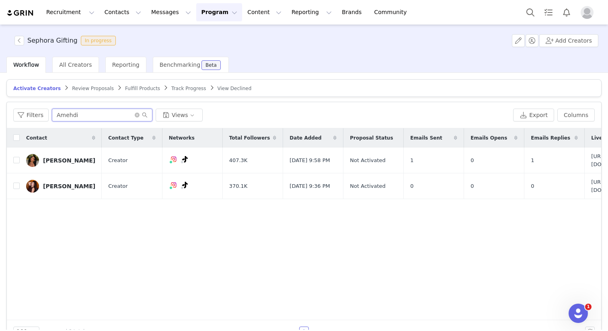
drag, startPoint x: 94, startPoint y: 115, endPoint x: 0, endPoint y: 115, distance: 94.1
click at [0, 115] on div "Activate Creators Review Proposals Fulfill Products Track Progress View Decline…" at bounding box center [304, 201] width 608 height 257
paste input "[PERSON_NAME]"
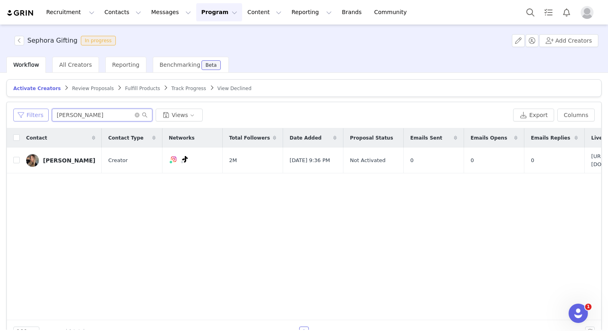
drag, startPoint x: 96, startPoint y: 116, endPoint x: 19, endPoint y: 116, distance: 77.2
click at [19, 116] on div "Filters [PERSON_NAME] Views" at bounding box center [261, 115] width 497 height 13
paste input "Anayka"
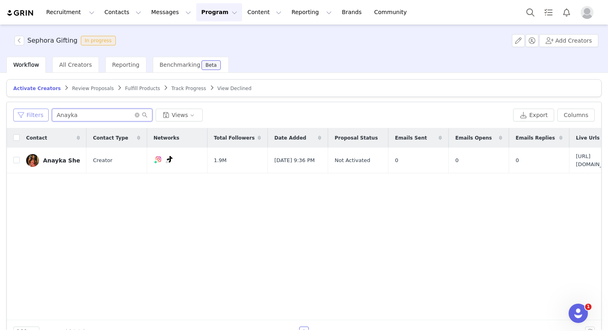
drag, startPoint x: 79, startPoint y: 115, endPoint x: 33, endPoint y: 115, distance: 46.7
click at [33, 115] on div "Filters Anayka Views" at bounding box center [261, 115] width 497 height 13
paste input "ylen"
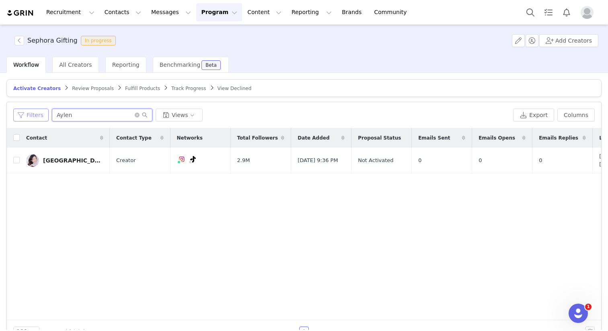
drag, startPoint x: 83, startPoint y: 113, endPoint x: 43, endPoint y: 113, distance: 40.6
click at [43, 113] on div "Filters Aylen Views" at bounding box center [261, 115] width 497 height 13
paste input "Stranick"
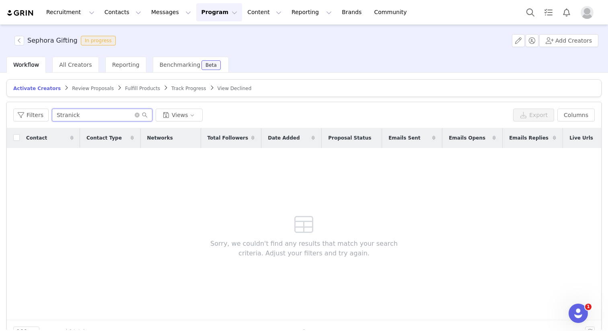
drag, startPoint x: 125, startPoint y: 113, endPoint x: 7, endPoint y: 112, distance: 117.9
click at [7, 112] on div "Filters Stranick Views Export Columns" at bounding box center [304, 115] width 595 height 26
paste input "[PERSON_NAME]"
drag, startPoint x: 93, startPoint y: 117, endPoint x: 36, endPoint y: 117, distance: 56.7
click at [36, 117] on div "Filters [PERSON_NAME] Views" at bounding box center [261, 115] width 497 height 13
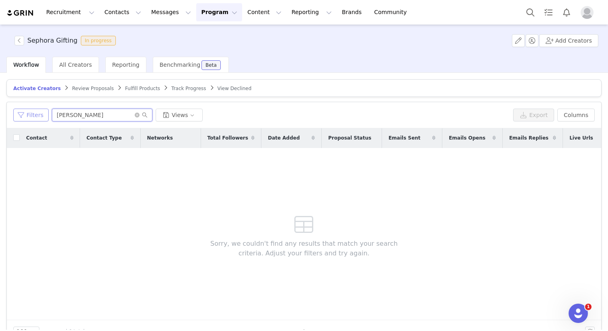
paste input "Charine"
drag, startPoint x: 100, startPoint y: 117, endPoint x: 35, endPoint y: 116, distance: 65.2
click at [35, 117] on div "Filters Charine Views" at bounding box center [261, 115] width 497 height 13
paste input "idimma"
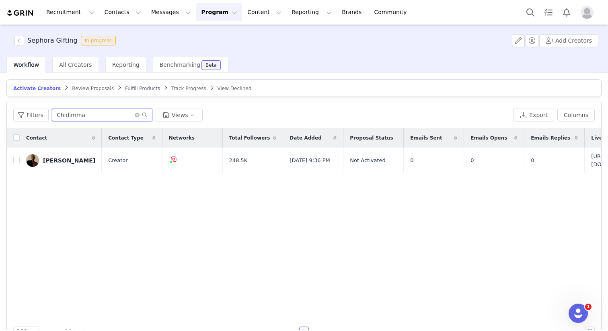
drag, startPoint x: 115, startPoint y: 113, endPoint x: 0, endPoint y: 113, distance: 114.7
click at [0, 113] on div "Activate Creators Review Proposals Fulfill Products Track Progress View Decline…" at bounding box center [304, 201] width 608 height 257
paste input "[PERSON_NAME]"
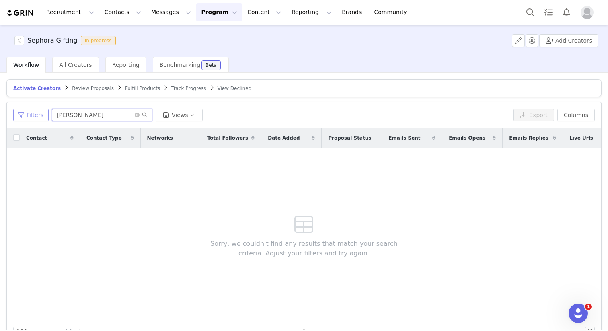
drag, startPoint x: 103, startPoint y: 112, endPoint x: 33, endPoint y: 112, distance: 70.0
click at [33, 112] on div "Filters [PERSON_NAME] cr Views" at bounding box center [261, 115] width 497 height 13
paste input "Kyla"
drag, startPoint x: 114, startPoint y: 113, endPoint x: 58, endPoint y: 113, distance: 56.3
click at [58, 113] on input "Kyla" at bounding box center [102, 115] width 101 height 13
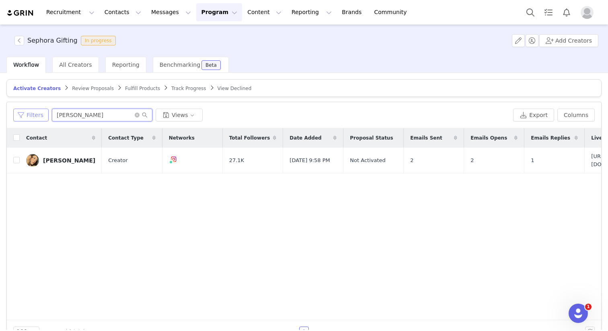
drag, startPoint x: 76, startPoint y: 118, endPoint x: 32, endPoint y: 118, distance: 43.9
click at [33, 118] on div "Filters [PERSON_NAME] Views" at bounding box center [261, 115] width 497 height 13
drag, startPoint x: 77, startPoint y: 116, endPoint x: 31, endPoint y: 116, distance: 46.3
click at [31, 116] on div "Filters [PERSON_NAME] Views" at bounding box center [261, 115] width 497 height 13
paste input "Grac"
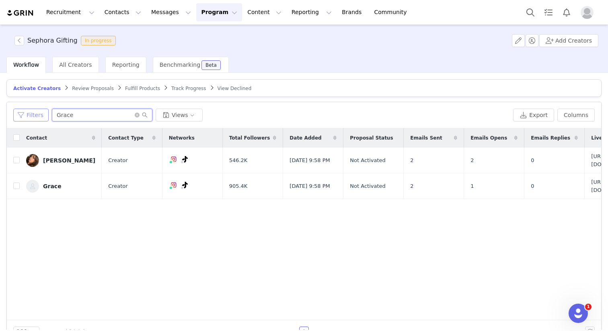
drag, startPoint x: 100, startPoint y: 117, endPoint x: 16, endPoint y: 115, distance: 84.5
click at [16, 115] on div "Filters Grace Views" at bounding box center [261, 115] width 497 height 13
paste input "Chody"
drag, startPoint x: 60, startPoint y: 114, endPoint x: 24, endPoint y: 114, distance: 35.8
click at [25, 114] on div "Filters Chody Views" at bounding box center [261, 115] width 497 height 13
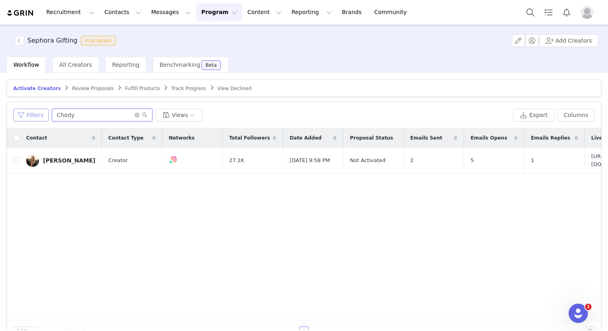
paste input "[PERSON_NAME]"
drag, startPoint x: 113, startPoint y: 118, endPoint x: 31, endPoint y: 118, distance: 82.1
click at [31, 118] on div "Filters [PERSON_NAME] Views" at bounding box center [261, 115] width 497 height 13
paste input "[PERSON_NAME]"
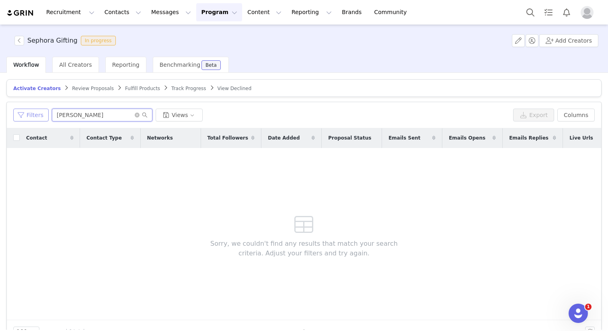
drag, startPoint x: 87, startPoint y: 118, endPoint x: 19, endPoint y: 118, distance: 68.4
click at [20, 118] on div "Filters [PERSON_NAME] Views" at bounding box center [261, 115] width 497 height 13
paste input "[PERSON_NAME]"
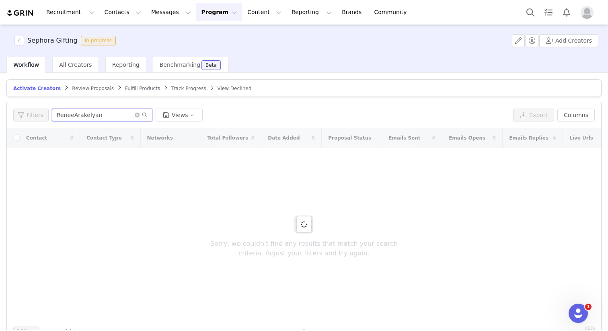
click at [107, 110] on input "ReneeArakelyan" at bounding box center [102, 115] width 101 height 13
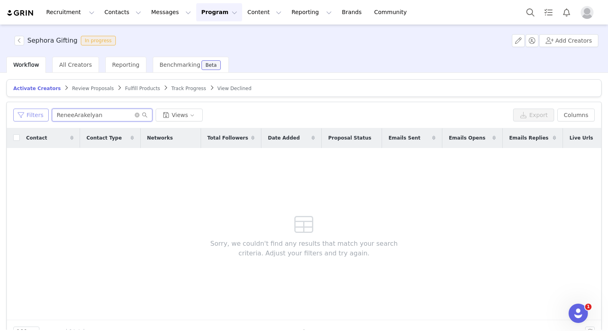
drag, startPoint x: 110, startPoint y: 116, endPoint x: 43, endPoint y: 116, distance: 67.2
click at [43, 116] on div "Filters ReneeArakelyan Views" at bounding box center [261, 115] width 497 height 13
paste input "text"
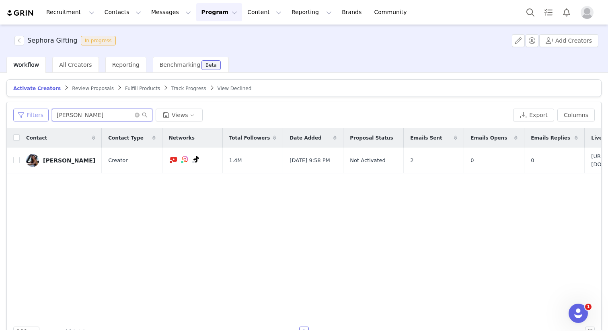
drag, startPoint x: 91, startPoint y: 115, endPoint x: 26, endPoint y: 115, distance: 64.8
click at [27, 115] on div "Filters [PERSON_NAME] Views" at bounding box center [261, 115] width 497 height 13
paste input "[PERSON_NAME]"
drag, startPoint x: 101, startPoint y: 115, endPoint x: 36, endPoint y: 115, distance: 64.8
click at [37, 115] on div "Filters [PERSON_NAME] Views" at bounding box center [261, 115] width 497 height 13
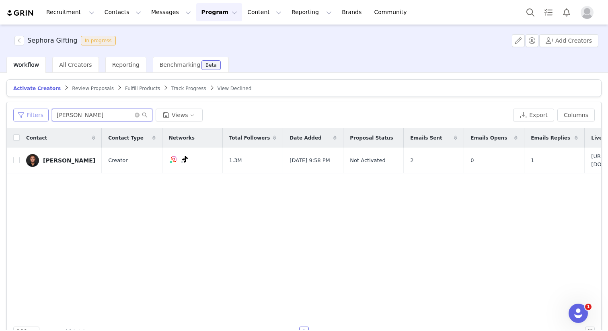
paste input "[PERSON_NAME]"
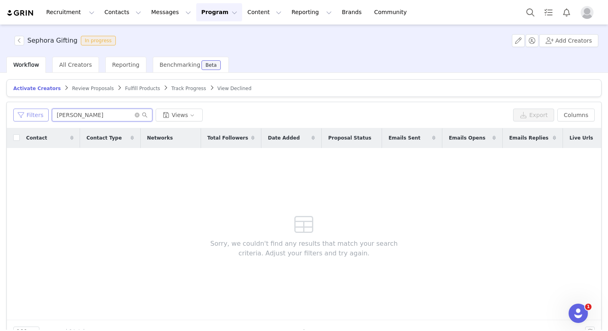
drag, startPoint x: 86, startPoint y: 115, endPoint x: 14, endPoint y: 115, distance: 72.0
click at [14, 115] on div "Filters [PERSON_NAME] Views" at bounding box center [261, 115] width 497 height 13
paste input "[PERSON_NAME]"
drag, startPoint x: 78, startPoint y: 115, endPoint x: 18, endPoint y: 114, distance: 60.8
click at [21, 114] on div "Filters [PERSON_NAME] Views" at bounding box center [261, 115] width 497 height 13
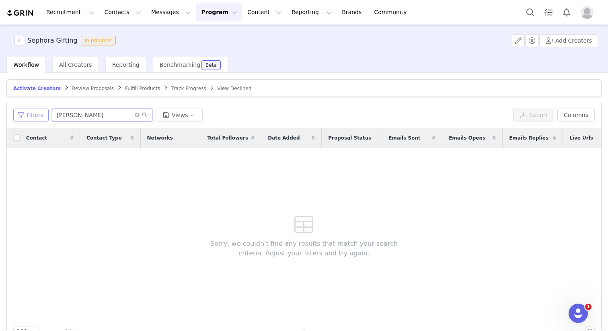
paste input "Olessa"
drag, startPoint x: 91, startPoint y: 113, endPoint x: 44, endPoint y: 113, distance: 46.7
click at [44, 113] on div "Filters Olessa Views" at bounding box center [261, 115] width 497 height 13
paste input "Jessic"
drag, startPoint x: 89, startPoint y: 117, endPoint x: 27, endPoint y: 117, distance: 62.8
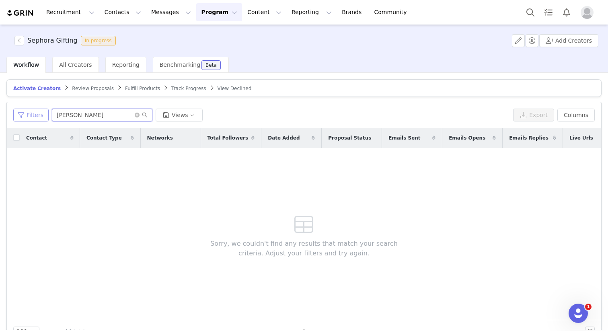
click at [27, 117] on div "Filters [PERSON_NAME] Views" at bounding box center [261, 115] width 497 height 13
paste input "uli"
drag, startPoint x: 81, startPoint y: 115, endPoint x: 25, endPoint y: 114, distance: 56.3
click at [25, 114] on div "Filters [PERSON_NAME] Views" at bounding box center [261, 115] width 497 height 13
paste input "Kehanulani"
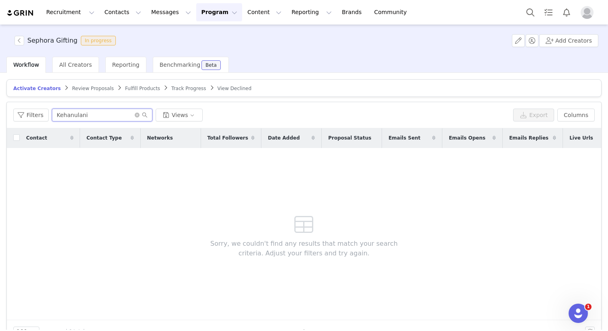
click at [97, 115] on input "Kehanulani" at bounding box center [102, 115] width 101 height 13
drag, startPoint x: 104, startPoint y: 118, endPoint x: 0, endPoint y: 118, distance: 103.8
click at [0, 118] on div "Activate Creators Review Proposals Fulfill Products Track Progress View Decline…" at bounding box center [304, 201] width 608 height 257
paste input "iana"
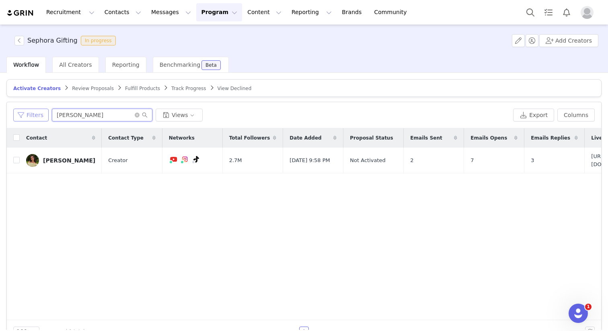
drag, startPoint x: 82, startPoint y: 113, endPoint x: 23, endPoint y: 114, distance: 58.7
click at [24, 114] on div "Filters [PERSON_NAME] Views" at bounding box center [261, 115] width 497 height 13
paste input "itan"
drag, startPoint x: 103, startPoint y: 114, endPoint x: 23, endPoint y: 113, distance: 80.9
click at [23, 113] on div "Filters Kiitan Views" at bounding box center [261, 115] width 497 height 13
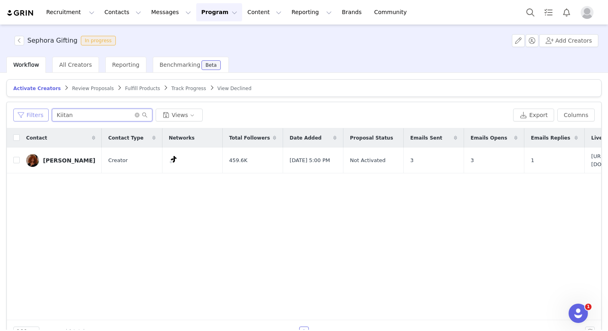
paste input "[PERSON_NAME]"
drag, startPoint x: 80, startPoint y: 119, endPoint x: 41, endPoint y: 119, distance: 39.0
click at [41, 119] on div "Filters [PERSON_NAME] Views" at bounding box center [261, 115] width 497 height 13
paste input "maliaelaine"
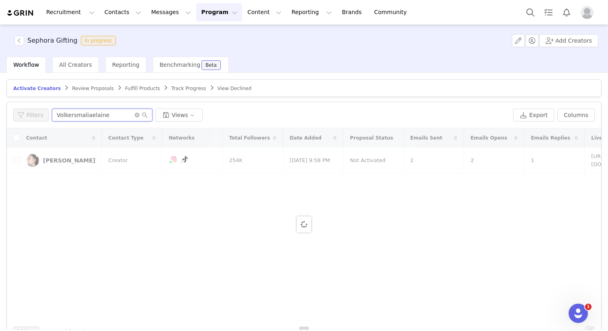
click at [23, 116] on div "Filters Volkersmaliaelaine Views" at bounding box center [261, 115] width 497 height 13
paste input "text"
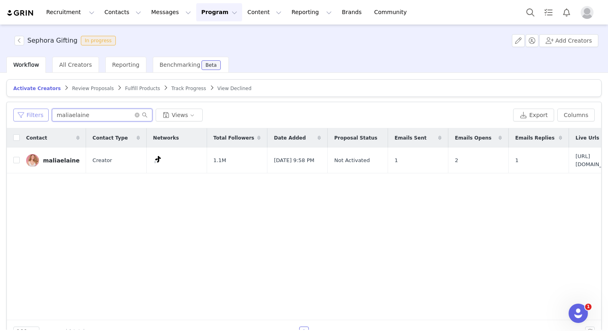
drag, startPoint x: 104, startPoint y: 113, endPoint x: 19, endPoint y: 111, distance: 84.5
click at [19, 111] on div "Filters maliaelaine Views" at bounding box center [261, 115] width 497 height 13
paste input "learmann"
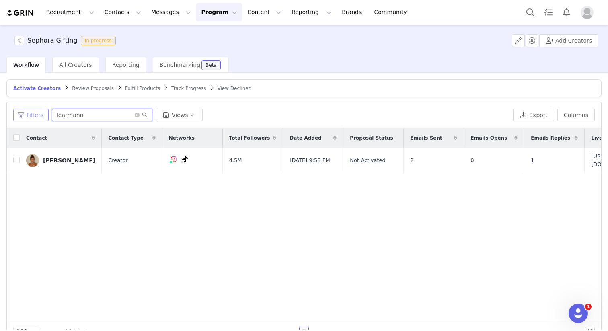
drag, startPoint x: 100, startPoint y: 116, endPoint x: 46, endPoint y: 116, distance: 53.5
click at [47, 116] on div "Filters learmann Views" at bounding box center [261, 115] width 497 height 13
paste input "[PERSON_NAME]"
drag, startPoint x: 121, startPoint y: 113, endPoint x: 20, endPoint y: 113, distance: 101.0
click at [21, 114] on div "Filters [PERSON_NAME] Views" at bounding box center [261, 115] width 497 height 13
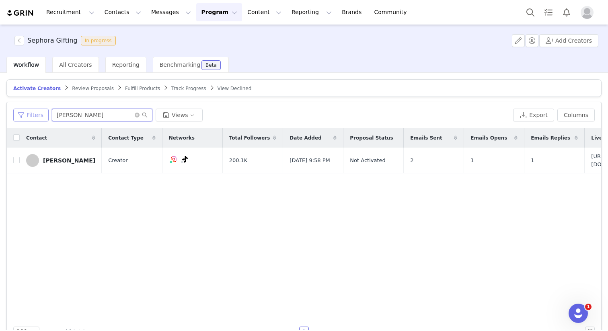
paste input "[PERSON_NAME]"
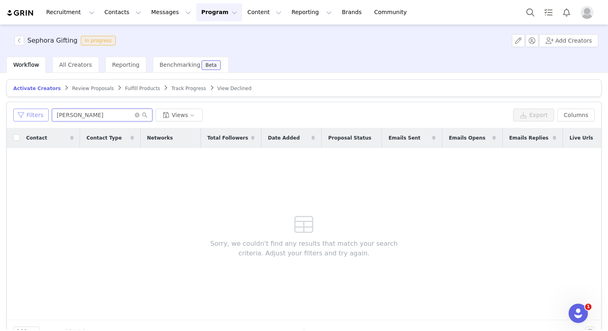
drag, startPoint x: 98, startPoint y: 120, endPoint x: 19, endPoint y: 117, distance: 78.5
click at [19, 117] on div "Filters [PERSON_NAME] Views" at bounding box center [261, 115] width 497 height 13
paste input "rie"
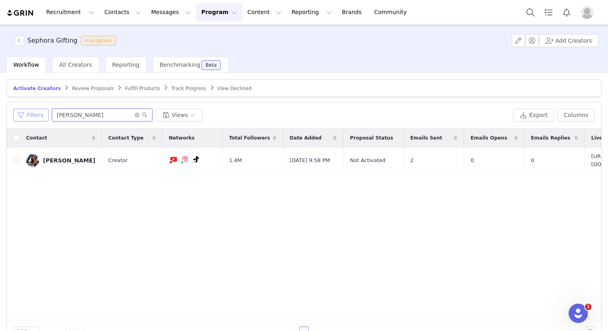
drag, startPoint x: 94, startPoint y: 118, endPoint x: 26, endPoint y: 116, distance: 68.0
click at [26, 116] on div "Filters [PERSON_NAME] Views" at bounding box center [261, 115] width 497 height 13
paste input "Wihrt"
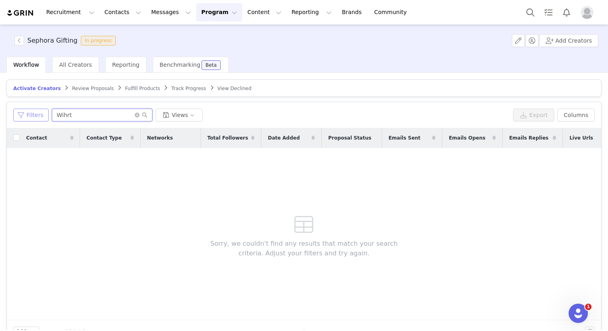
drag, startPoint x: 114, startPoint y: 114, endPoint x: 41, endPoint y: 114, distance: 72.4
click at [41, 114] on div "Filters Wihrt Views" at bounding box center [261, 115] width 497 height 13
paste input "Abelyn"
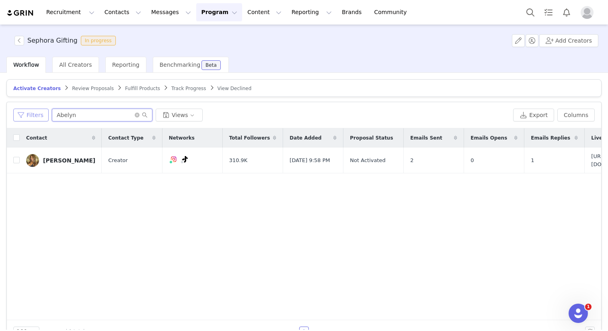
drag, startPoint x: 117, startPoint y: 113, endPoint x: 29, endPoint y: 112, distance: 87.7
click at [30, 113] on div "Filters Abelyn Views" at bounding box center [261, 115] width 497 height 13
paste input "[PERSON_NAME]"
drag, startPoint x: 73, startPoint y: 115, endPoint x: 32, endPoint y: 115, distance: 41.0
click at [32, 115] on div "Filters Mina Views" at bounding box center [261, 115] width 497 height 13
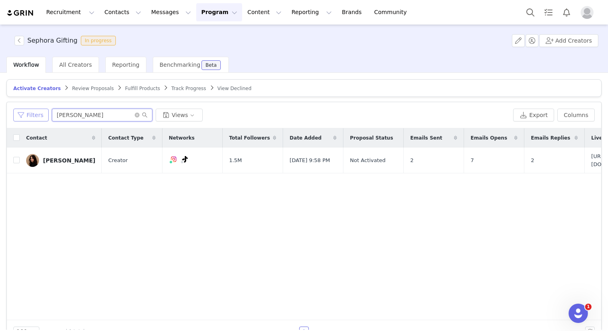
paste input "[PERSON_NAME]"
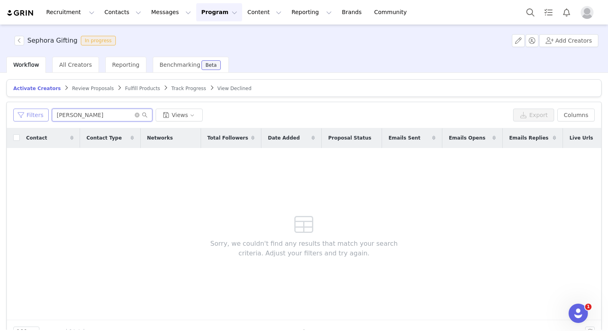
drag, startPoint x: 92, startPoint y: 116, endPoint x: 35, endPoint y: 116, distance: 56.7
click at [35, 116] on div "Filters Vanessa Views" at bounding box center [261, 115] width 497 height 13
paste input "Nazliah"
drag, startPoint x: 91, startPoint y: 116, endPoint x: 47, endPoint y: 116, distance: 43.9
click at [48, 116] on div "Filters Nazliah Views" at bounding box center [261, 115] width 497 height 13
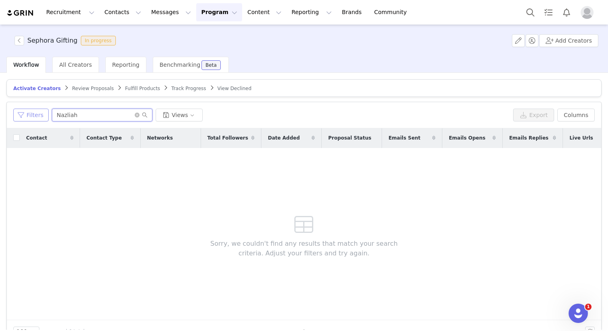
paste input "Beca"
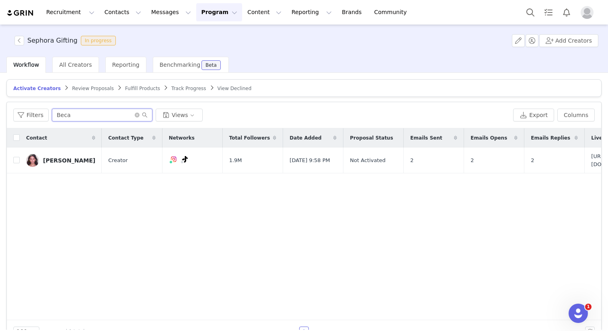
drag, startPoint x: 97, startPoint y: 116, endPoint x: 60, endPoint y: 116, distance: 37.0
click at [60, 116] on input "Beca" at bounding box center [102, 115] width 101 height 13
click at [103, 109] on input "Beca" at bounding box center [102, 115] width 101 height 13
drag, startPoint x: 99, startPoint y: 113, endPoint x: 11, endPoint y: 113, distance: 88.1
click at [11, 113] on div "Filters Beca Views Export Columns" at bounding box center [304, 115] width 595 height 26
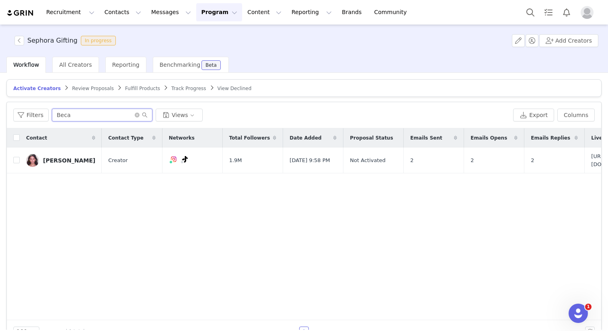
paste input "[PERSON_NAME]"
drag, startPoint x: 78, startPoint y: 116, endPoint x: 30, endPoint y: 116, distance: 48.7
click at [31, 116] on div "Filters [PERSON_NAME] Views" at bounding box center [261, 115] width 497 height 13
paste input "[PERSON_NAME]"
drag, startPoint x: 100, startPoint y: 115, endPoint x: 29, endPoint y: 115, distance: 70.8
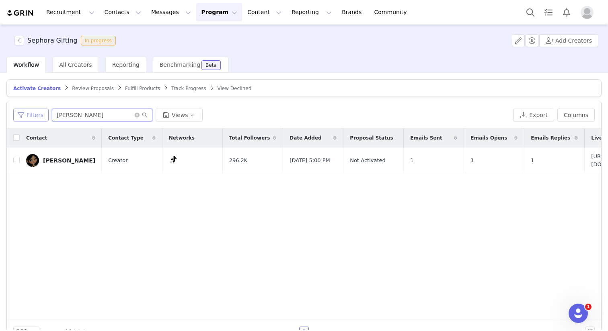
click at [29, 115] on div "Filters [PERSON_NAME] Views" at bounding box center [261, 115] width 497 height 13
paste input "[PERSON_NAME]"
drag, startPoint x: 81, startPoint y: 116, endPoint x: 10, endPoint y: 109, distance: 71.2
click at [12, 112] on div "Filters [PERSON_NAME] Views Export Columns" at bounding box center [304, 115] width 595 height 26
paste input "Sol"
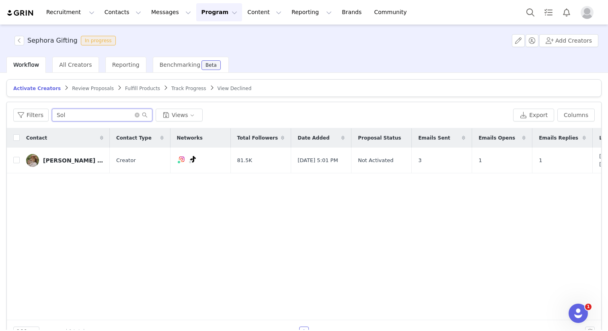
click at [87, 114] on input "Sol" at bounding box center [102, 115] width 101 height 13
drag, startPoint x: 86, startPoint y: 115, endPoint x: 51, endPoint y: 115, distance: 35.8
click at [52, 115] on input "Sol" at bounding box center [102, 115] width 101 height 13
paste input "umaya"
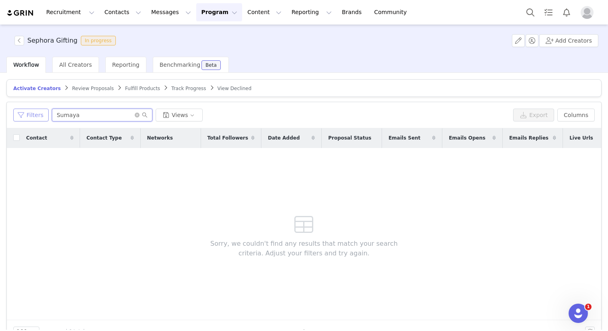
drag, startPoint x: 89, startPoint y: 115, endPoint x: 25, endPoint y: 115, distance: 63.2
click at [26, 115] on div "Filters Sumaya Views" at bounding box center [261, 115] width 497 height 13
paste input "Amali"
drag, startPoint x: 90, startPoint y: 119, endPoint x: 36, endPoint y: 116, distance: 54.4
click at [36, 116] on div "Filters [PERSON_NAME] Views" at bounding box center [261, 115] width 497 height 13
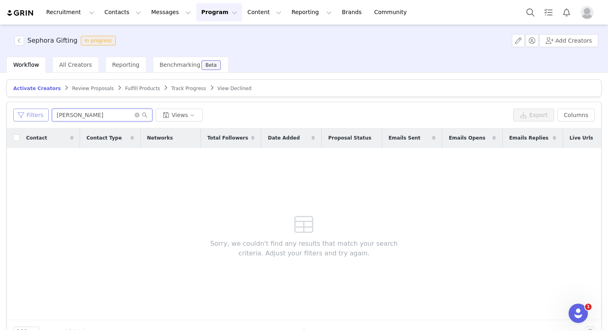
paste input "nn"
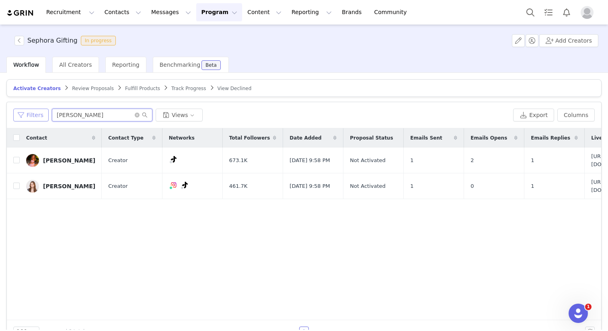
drag, startPoint x: 101, startPoint y: 114, endPoint x: 31, endPoint y: 114, distance: 70.4
click at [32, 114] on div "Filters [PERSON_NAME] Views" at bounding box center [261, 115] width 497 height 13
paste input "[DEMOGRAPHIC_DATA]"
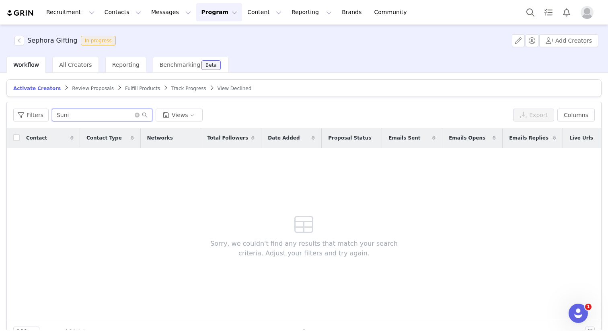
drag, startPoint x: 110, startPoint y: 111, endPoint x: 4, endPoint y: 111, distance: 106.2
click at [3, 111] on div "Activate Creators Review Proposals Fulfill Products Track Progress View Decline…" at bounding box center [304, 201] width 608 height 257
drag, startPoint x: 89, startPoint y: 114, endPoint x: 15, endPoint y: 114, distance: 74.0
click at [16, 114] on div "Filters Suni Views" at bounding box center [261, 115] width 497 height 13
paste input "Chelsea"
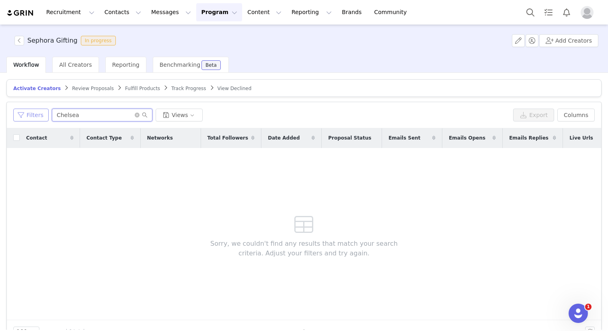
drag, startPoint x: 84, startPoint y: 117, endPoint x: 37, endPoint y: 117, distance: 46.7
click at [37, 117] on div "Filters Chelsea Views" at bounding box center [261, 115] width 497 height 13
paste input "[PERSON_NAME]"
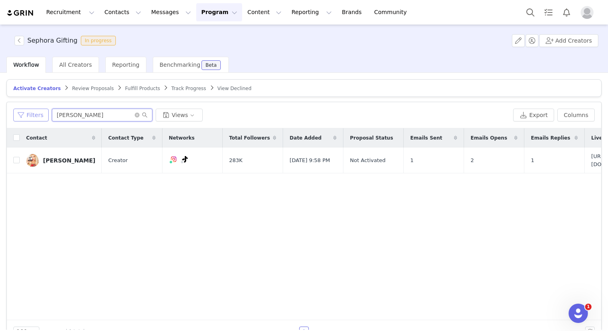
drag, startPoint x: 84, startPoint y: 117, endPoint x: 14, endPoint y: 116, distance: 70.4
click at [14, 116] on div "Filters [PERSON_NAME] Views" at bounding box center [261, 115] width 497 height 13
paste input "omiwa"
drag, startPoint x: 104, startPoint y: 114, endPoint x: 30, endPoint y: 114, distance: 73.6
click at [31, 114] on div "Filters Tomiwa Views" at bounding box center [261, 115] width 497 height 13
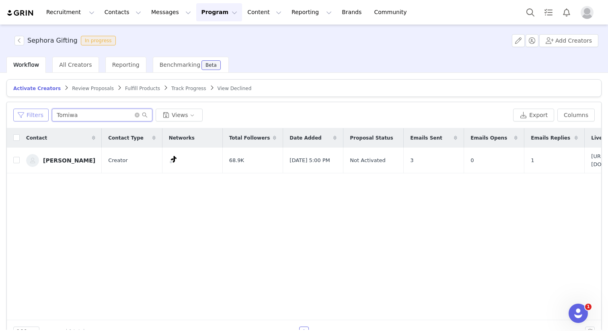
paste input "yAn"
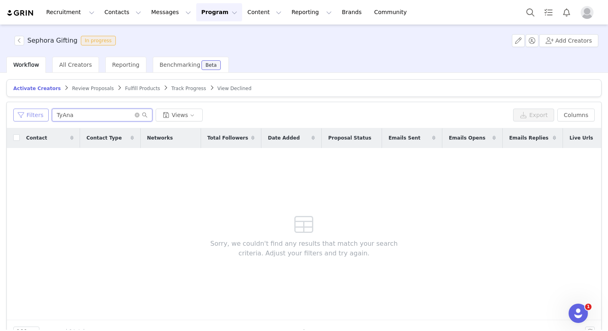
drag, startPoint x: 86, startPoint y: 120, endPoint x: 36, endPoint y: 119, distance: 50.7
click at [36, 119] on div "Filters TyAna Views" at bounding box center [261, 115] width 497 height 13
drag, startPoint x: 81, startPoint y: 117, endPoint x: 26, endPoint y: 117, distance: 54.7
click at [26, 117] on div "Filters TyAna Views" at bounding box center [261, 115] width 497 height 13
paste input "Sumaya"
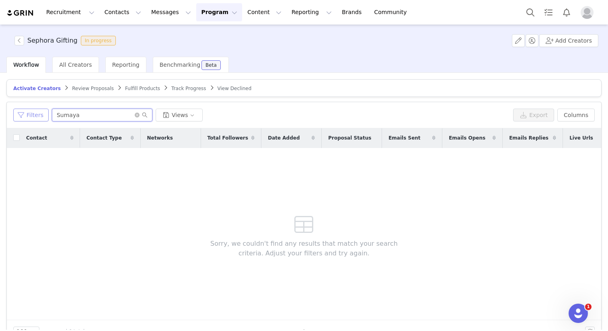
drag, startPoint x: 78, startPoint y: 120, endPoint x: 29, endPoint y: 120, distance: 48.3
click at [29, 120] on div "Filters Sumaya Views" at bounding box center [261, 115] width 497 height 13
drag, startPoint x: 88, startPoint y: 114, endPoint x: 25, endPoint y: 115, distance: 62.4
click at [25, 115] on div "Filters Sumaya Views" at bounding box center [261, 115] width 497 height 13
paste input "[PERSON_NAME]"
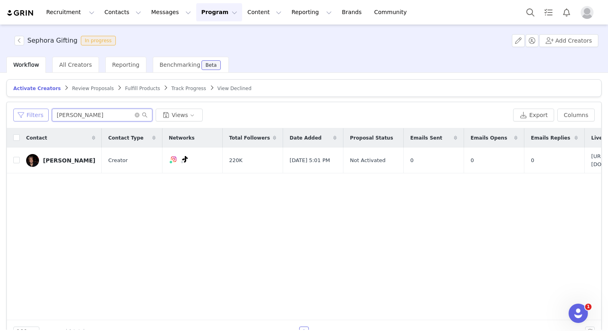
drag, startPoint x: 90, startPoint y: 114, endPoint x: 33, endPoint y: 114, distance: 57.1
click at [33, 114] on div "Filters alexander Views" at bounding box center [261, 115] width 497 height 13
paste input "[PERSON_NAME]"
drag, startPoint x: 96, startPoint y: 116, endPoint x: 33, endPoint y: 116, distance: 62.8
click at [33, 116] on div "Filters [PERSON_NAME] Views" at bounding box center [261, 115] width 497 height 13
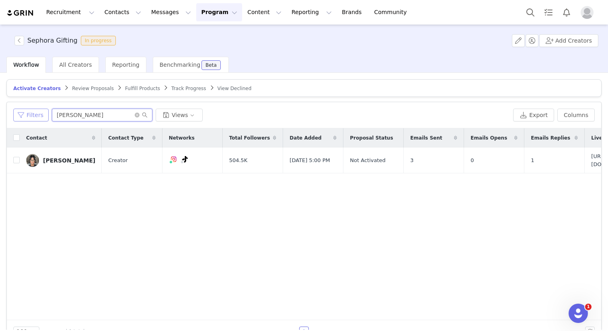
paste input "Aspe"
drag, startPoint x: 79, startPoint y: 116, endPoint x: 33, endPoint y: 116, distance: 46.3
click at [34, 116] on div "Filters Aspen Views" at bounding box center [261, 115] width 497 height 13
paste input "yana"
drag, startPoint x: 107, startPoint y: 117, endPoint x: 29, endPoint y: 116, distance: 78.1
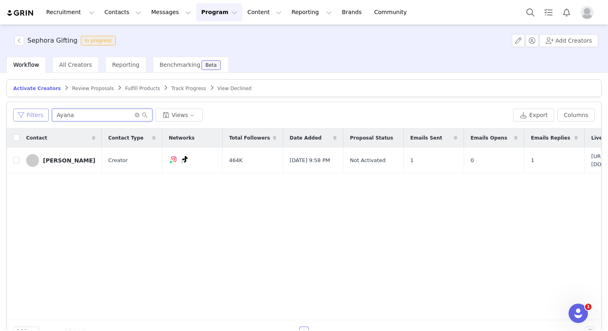
click at [29, 116] on div "Filters Ayana Views" at bounding box center [261, 115] width 497 height 13
paste input "[PERSON_NAME]"
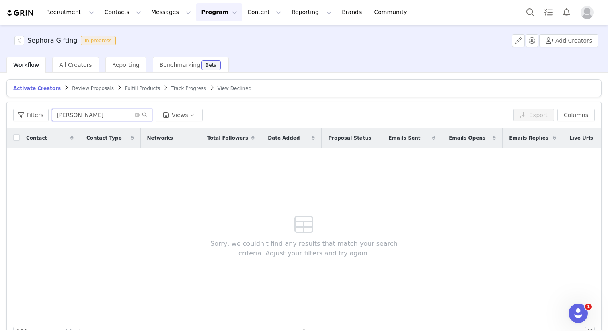
drag, startPoint x: 93, startPoint y: 113, endPoint x: 51, endPoint y: 114, distance: 41.8
click at [52, 114] on input "[PERSON_NAME]" at bounding box center [102, 115] width 101 height 13
paste input "[PERSON_NAME]"
drag, startPoint x: 97, startPoint y: 115, endPoint x: 32, endPoint y: 115, distance: 64.8
click at [32, 115] on div "Filters [PERSON_NAME] Views" at bounding box center [261, 115] width 497 height 13
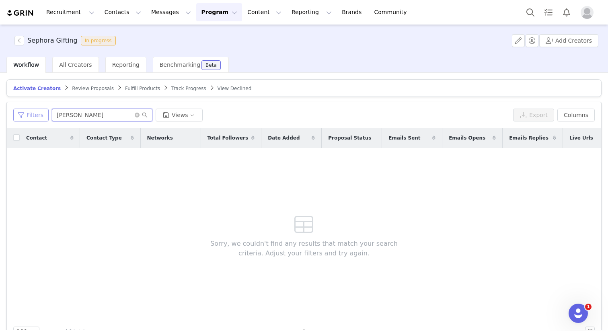
paste input "hizi"
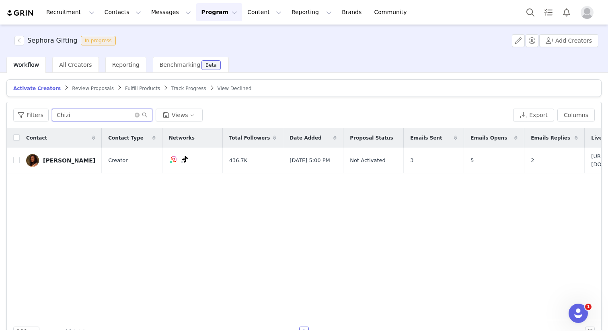
drag, startPoint x: 113, startPoint y: 117, endPoint x: 60, endPoint y: 117, distance: 53.5
click at [60, 117] on input "Chizi" at bounding box center [102, 115] width 101 height 13
drag, startPoint x: 79, startPoint y: 117, endPoint x: 11, endPoint y: 117, distance: 68.0
click at [11, 117] on div "Filters Chizi Views Export Columns" at bounding box center [304, 115] width 595 height 26
paste input "[PERSON_NAME]"
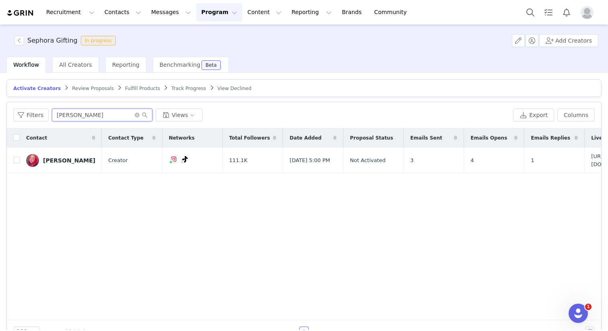
drag, startPoint x: 69, startPoint y: 113, endPoint x: 48, endPoint y: 113, distance: 20.9
click at [48, 113] on div "Filters Chloe Views" at bounding box center [261, 115] width 497 height 13
paste input "indy"
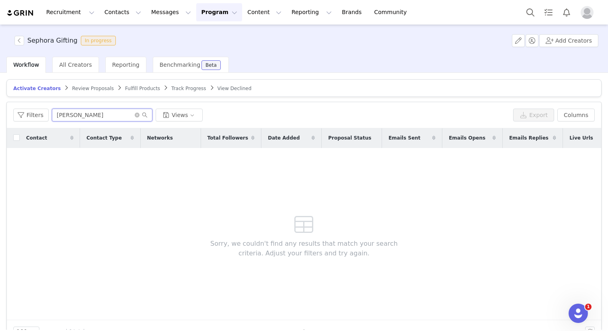
drag, startPoint x: 89, startPoint y: 111, endPoint x: 67, endPoint y: 110, distance: 21.7
click at [67, 110] on input "[PERSON_NAME]" at bounding box center [102, 115] width 101 height 13
drag, startPoint x: 47, startPoint y: 115, endPoint x: 30, endPoint y: 115, distance: 16.9
click at [31, 115] on div "Filters [PERSON_NAME] Views" at bounding box center [261, 115] width 497 height 13
paste input "laire"
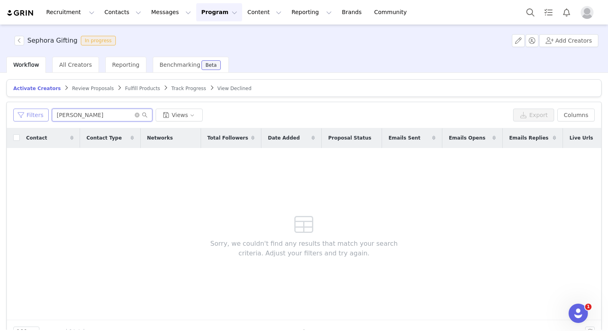
drag, startPoint x: 100, startPoint y: 114, endPoint x: 32, endPoint y: 114, distance: 68.0
click at [32, 114] on div "Filters Claire Views" at bounding box center [261, 115] width 497 height 13
paste input "udia"
drag, startPoint x: 102, startPoint y: 118, endPoint x: 0, endPoint y: 118, distance: 102.2
click at [0, 118] on div "Activate Creators Review Proposals Fulfill Products Track Progress View Decline…" at bounding box center [304, 201] width 608 height 257
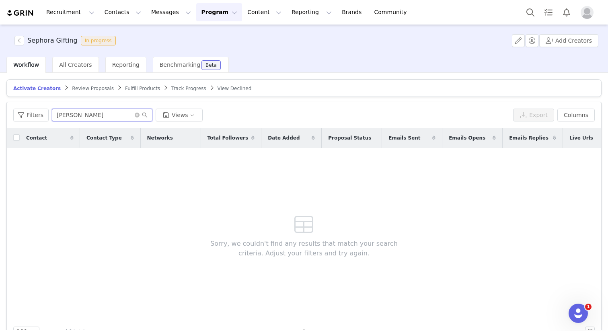
paste input "Destiny"
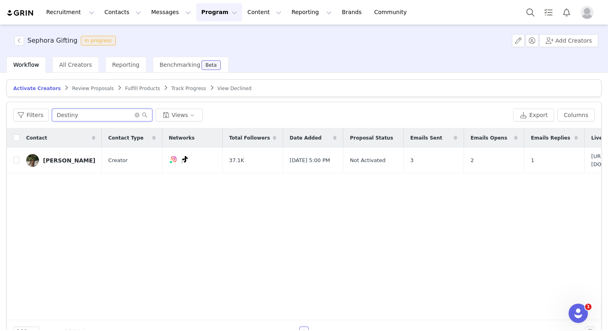
drag, startPoint x: 112, startPoint y: 117, endPoint x: 6, endPoint y: 117, distance: 106.2
click at [6, 117] on div "Activate Creators Review Proposals Fulfill Products Track Progress View Decline…" at bounding box center [304, 201] width 608 height 257
paste input "[PERSON_NAME]"
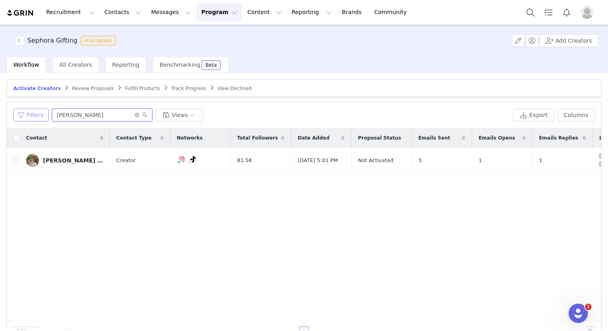
drag, startPoint x: 89, startPoint y: 117, endPoint x: 21, endPoint y: 117, distance: 68.4
click at [23, 117] on div "Filters Elise Views" at bounding box center [261, 115] width 497 height 13
paste input "[PERSON_NAME]"
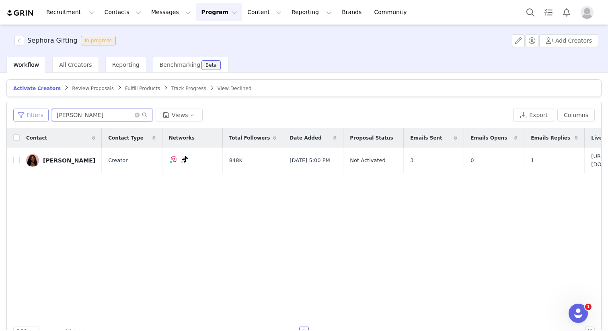
drag, startPoint x: 102, startPoint y: 114, endPoint x: 28, endPoint y: 113, distance: 74.4
click at [28, 113] on div "Filters [PERSON_NAME] Views" at bounding box center [261, 115] width 497 height 13
paste input "[PERSON_NAME]"
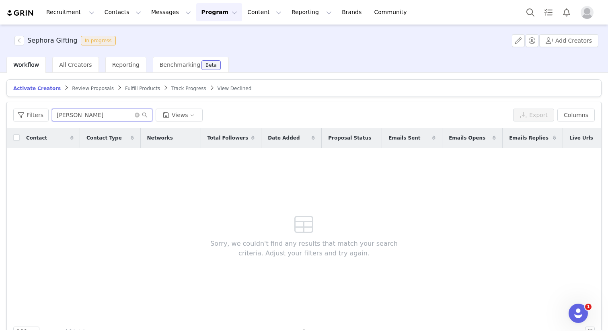
drag, startPoint x: 92, startPoint y: 116, endPoint x: 12, endPoint y: 116, distance: 79.7
click at [12, 116] on div "Filters [PERSON_NAME] Views Export Columns" at bounding box center [304, 115] width 595 height 26
paste input "Symphani"
drag, startPoint x: 93, startPoint y: 117, endPoint x: 17, endPoint y: 116, distance: 76.4
click at [17, 116] on div "Filters Symphani Views" at bounding box center [261, 115] width 497 height 13
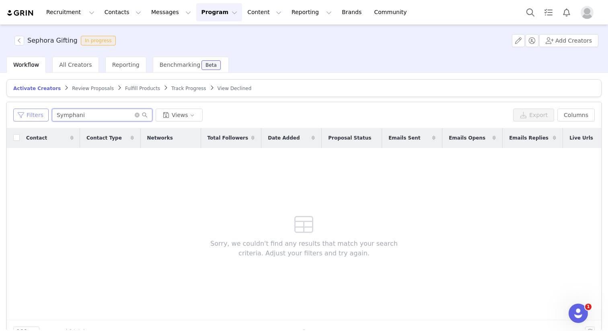
paste input "[PERSON_NAME]"
drag, startPoint x: 83, startPoint y: 116, endPoint x: 16, endPoint y: 106, distance: 67.1
click at [17, 107] on div "Filters [PERSON_NAME] Views Export Columns" at bounding box center [304, 115] width 595 height 26
paste input "[PERSON_NAME]"
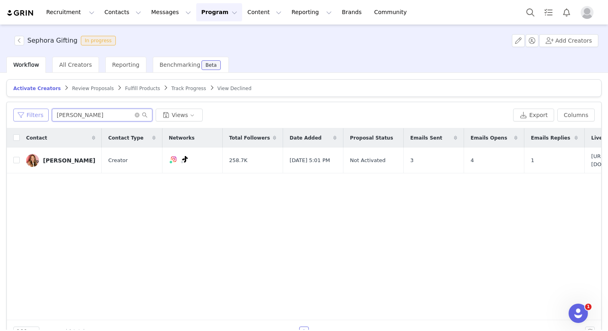
drag, startPoint x: 88, startPoint y: 114, endPoint x: 29, endPoint y: 114, distance: 59.1
click at [29, 114] on div "Filters [PERSON_NAME] Views" at bounding box center [261, 115] width 497 height 13
paste input "[PERSON_NAME]"
drag, startPoint x: 101, startPoint y: 117, endPoint x: 37, endPoint y: 117, distance: 63.2
click at [37, 117] on div "Filters [PERSON_NAME] Views" at bounding box center [261, 115] width 497 height 13
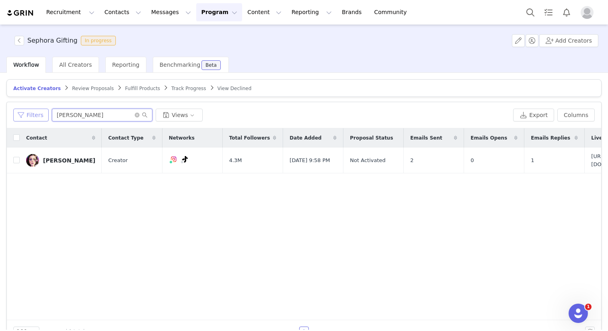
paste input "sa"
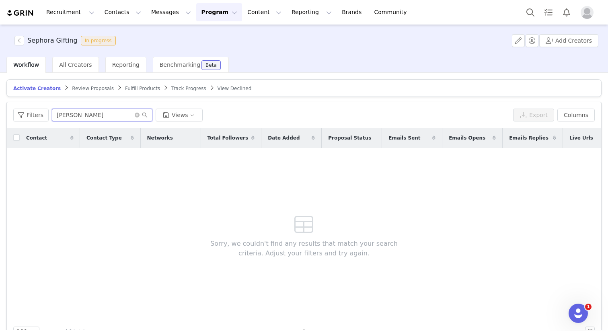
drag, startPoint x: 102, startPoint y: 117, endPoint x: 12, endPoint y: 117, distance: 89.7
click at [13, 117] on div "Filters [PERSON_NAME] Views Export Columns" at bounding box center [304, 115] width 595 height 26
paste input "[PERSON_NAME]"
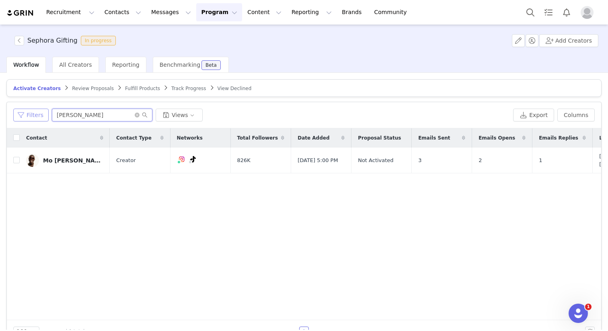
drag, startPoint x: 77, startPoint y: 116, endPoint x: 29, endPoint y: 113, distance: 48.0
click at [30, 114] on div "Filters [PERSON_NAME] Views" at bounding box center [261, 115] width 497 height 13
paste input "[PERSON_NAME]"
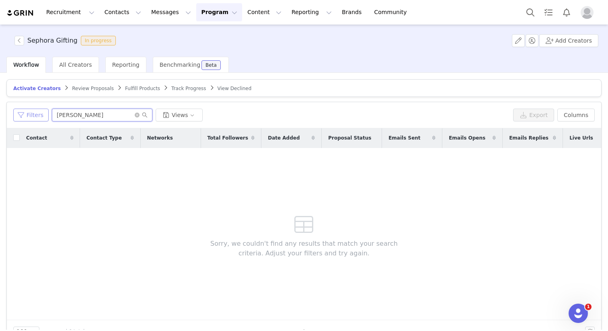
drag, startPoint x: 115, startPoint y: 113, endPoint x: 25, endPoint y: 113, distance: 90.1
click at [25, 113] on div "Filters [PERSON_NAME] Views" at bounding box center [261, 115] width 497 height 13
paste input "Hermantha"
drag, startPoint x: 82, startPoint y: 118, endPoint x: 25, endPoint y: 118, distance: 57.9
click at [25, 118] on div "Filters Hermantha Views" at bounding box center [261, 115] width 497 height 13
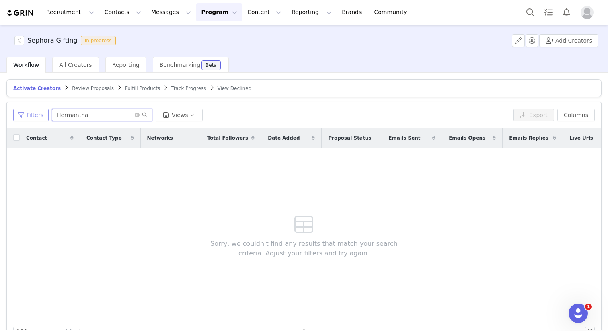
paste input "Smirthi"
drag, startPoint x: 86, startPoint y: 115, endPoint x: 11, endPoint y: 115, distance: 75.6
click at [13, 115] on div "Filters Smirthi Views" at bounding box center [261, 115] width 497 height 13
paste input "[PERSON_NAME]"
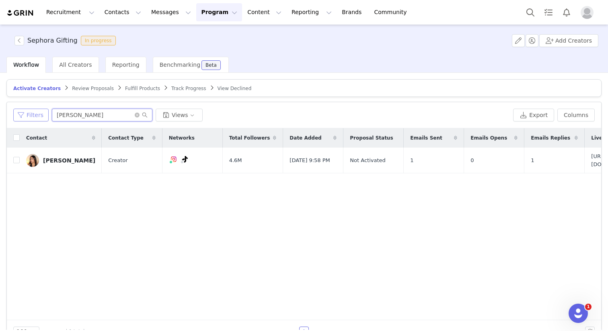
drag, startPoint x: 80, startPoint y: 116, endPoint x: 44, endPoint y: 116, distance: 36.2
click at [44, 116] on div "Filters [PERSON_NAME] Views" at bounding box center [261, 115] width 497 height 13
paste input "carolin"
drag, startPoint x: 88, startPoint y: 117, endPoint x: 26, endPoint y: 113, distance: 62.1
click at [26, 113] on div "Filters [PERSON_NAME] Views" at bounding box center [261, 115] width 497 height 13
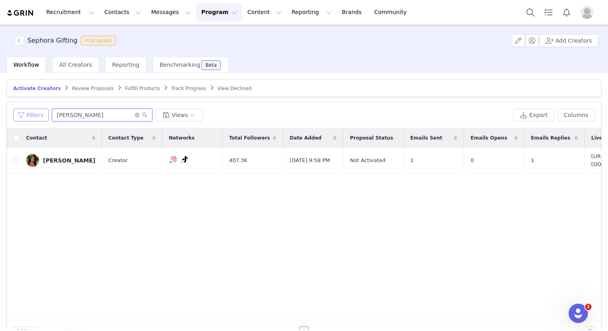
drag, startPoint x: 84, startPoint y: 115, endPoint x: 38, endPoint y: 115, distance: 45.9
click at [39, 115] on div "Filters fiona Views" at bounding box center [261, 115] width 497 height 13
paste input "[PERSON_NAME]"
drag, startPoint x: 91, startPoint y: 115, endPoint x: 27, endPoint y: 115, distance: 63.6
click at [27, 115] on div "Filters Jasmine Views" at bounding box center [261, 115] width 497 height 13
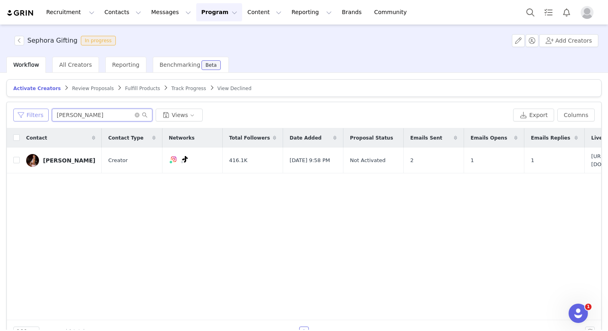
paste input "[PERSON_NAME]"
drag, startPoint x: 91, startPoint y: 113, endPoint x: 19, endPoint y: 113, distance: 71.6
click at [19, 113] on div "Filters [PERSON_NAME] Views" at bounding box center [261, 115] width 497 height 13
paste input "Ebony"
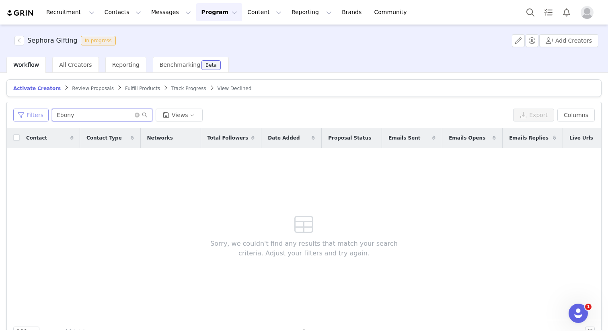
drag, startPoint x: 99, startPoint y: 115, endPoint x: 28, endPoint y: 115, distance: 70.8
click at [28, 115] on div "Filters Ebony Views" at bounding box center [261, 115] width 497 height 13
paste input "Lil"
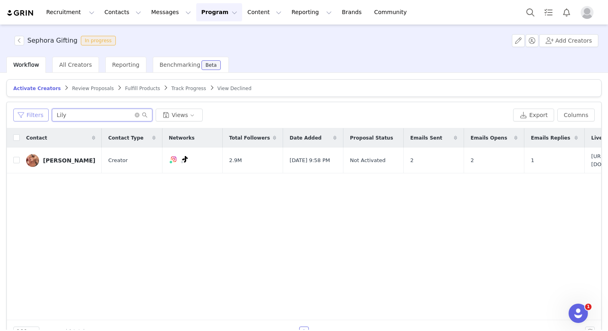
drag, startPoint x: 90, startPoint y: 117, endPoint x: 35, endPoint y: 115, distance: 54.8
click at [35, 115] on div "Filters Lily Views" at bounding box center [261, 115] width 497 height 13
paste input "[PERSON_NAME]"
drag, startPoint x: 88, startPoint y: 117, endPoint x: 40, endPoint y: 117, distance: 47.9
click at [40, 117] on div "Filters [PERSON_NAME] Views" at bounding box center [261, 115] width 497 height 13
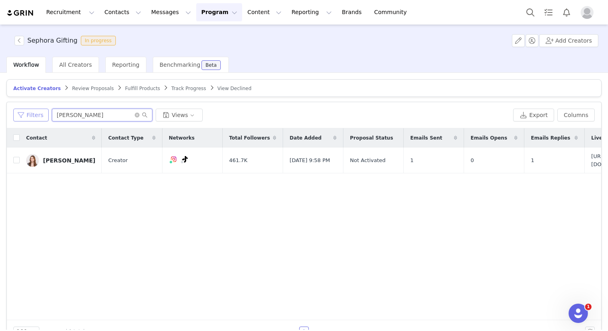
paste input "[PERSON_NAME]"
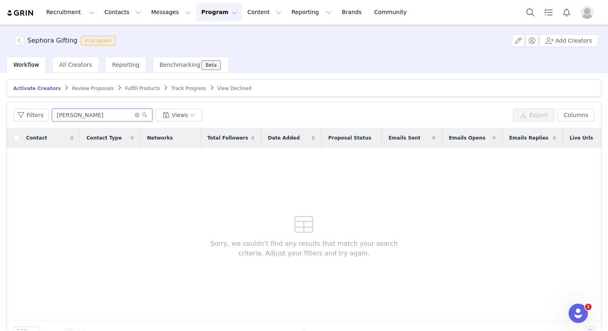
click at [89, 115] on input "[PERSON_NAME]" at bounding box center [102, 115] width 101 height 13
drag, startPoint x: 77, startPoint y: 114, endPoint x: 30, endPoint y: 114, distance: 46.7
click at [32, 114] on div "Filters Jake Views" at bounding box center [261, 115] width 497 height 13
paste input "[PERSON_NAME]"
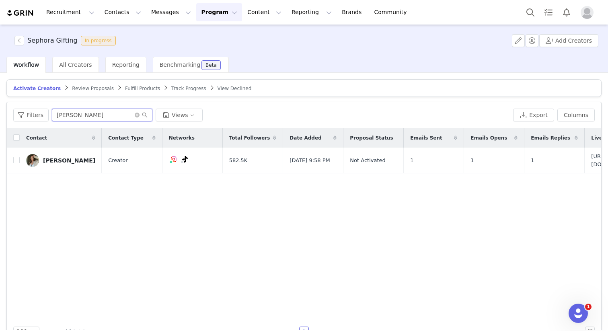
drag, startPoint x: 107, startPoint y: 116, endPoint x: 6, endPoint y: 116, distance: 101.8
click at [6, 116] on div "Activate Creators Review Proposals Fulfill Products Track Progress View Decline…" at bounding box center [304, 201] width 608 height 257
paste input "Autumn"
drag, startPoint x: 66, startPoint y: 117, endPoint x: 18, endPoint y: 117, distance: 48.3
click at [19, 117] on div "Filters Autumn Views" at bounding box center [261, 115] width 497 height 13
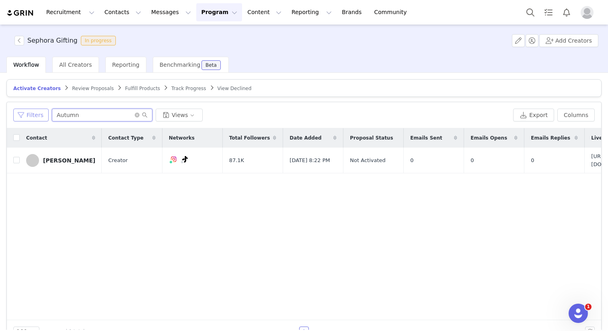
paste input "[PERSON_NAME]"
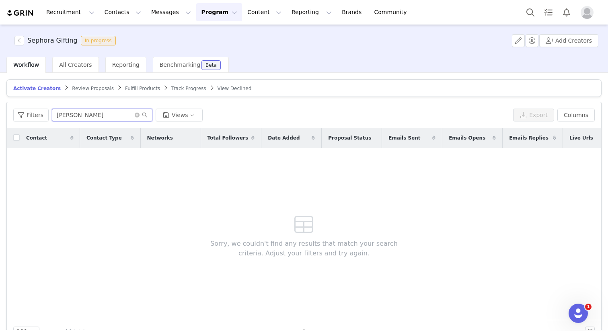
drag, startPoint x: 91, startPoint y: 117, endPoint x: 50, endPoint y: 115, distance: 41.1
click at [50, 115] on div "Filters [PERSON_NAME] Views" at bounding box center [261, 115] width 497 height 13
paste input "Heilly"
drag, startPoint x: 89, startPoint y: 118, endPoint x: 26, endPoint y: 118, distance: 62.4
click at [26, 118] on div "Filters Heilly Views" at bounding box center [261, 115] width 497 height 13
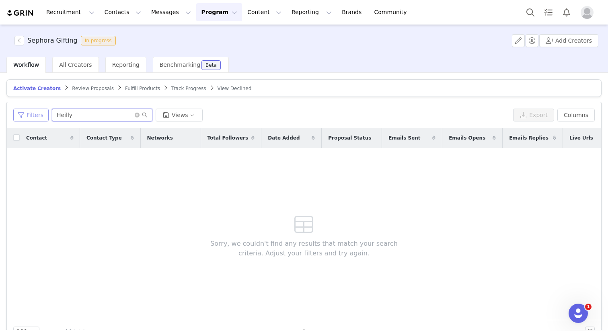
paste input "Anya"
drag, startPoint x: 70, startPoint y: 116, endPoint x: 47, endPoint y: 116, distance: 23.3
click at [47, 116] on div "Filters Anya Views" at bounding box center [261, 115] width 497 height 13
paste input "[GEOGRAPHIC_DATA]"
drag, startPoint x: 63, startPoint y: 113, endPoint x: 50, endPoint y: 110, distance: 13.2
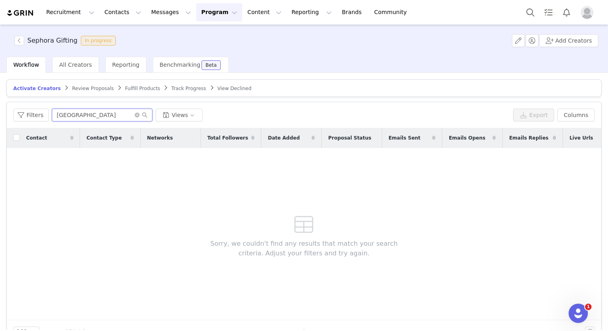
click at [50, 109] on div "Filters Sydney Views" at bounding box center [261, 115] width 497 height 13
paste input "ofya"
drag, startPoint x: 83, startPoint y: 117, endPoint x: 55, endPoint y: 117, distance: 28.2
click at [55, 117] on input "[PERSON_NAME]" at bounding box center [102, 115] width 101 height 13
paste input "[PERSON_NAME]"
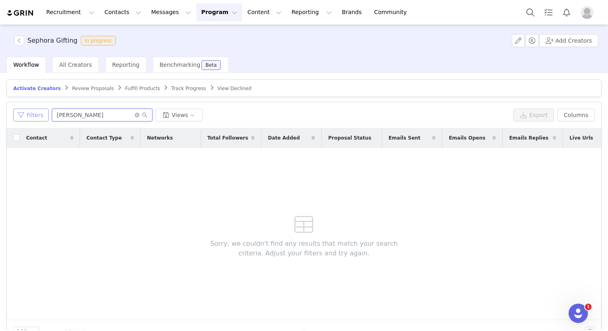
drag, startPoint x: 93, startPoint y: 114, endPoint x: 33, endPoint y: 114, distance: 59.9
click at [33, 114] on div "Filters Brianna Views" at bounding box center [261, 115] width 497 height 13
paste input "[PERSON_NAME]"
drag, startPoint x: 113, startPoint y: 115, endPoint x: 22, endPoint y: 113, distance: 90.9
click at [22, 113] on div "Filters Maddie Views" at bounding box center [261, 115] width 497 height 13
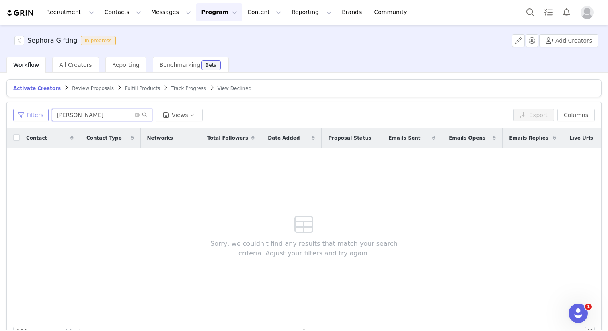
paste
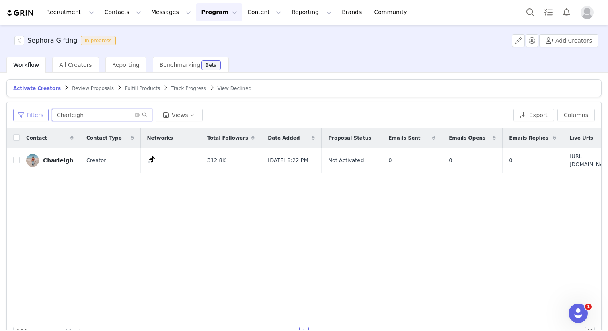
drag, startPoint x: 95, startPoint y: 117, endPoint x: 16, endPoint y: 117, distance: 79.7
click at [16, 117] on div "Filters Charleigh Views" at bounding box center [261, 115] width 497 height 13
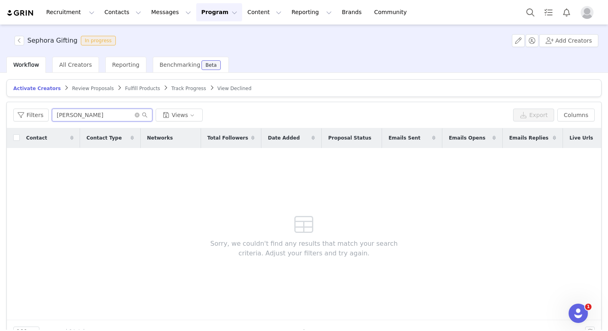
drag, startPoint x: 108, startPoint y: 117, endPoint x: 67, endPoint y: 117, distance: 41.0
click at [67, 117] on input "[PERSON_NAME]" at bounding box center [102, 115] width 101 height 13
drag, startPoint x: 91, startPoint y: 116, endPoint x: 0, endPoint y: 116, distance: 90.9
click at [0, 116] on div "Activate Creators Review Proposals Fulfill Products Track Progress View Decline…" at bounding box center [304, 201] width 608 height 257
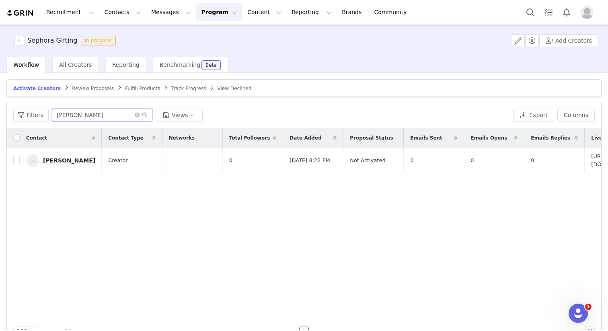
drag, startPoint x: 110, startPoint y: 115, endPoint x: 12, endPoint y: 110, distance: 98.3
click at [12, 110] on div "Filters [PERSON_NAME] Views Export Columns" at bounding box center [304, 115] width 595 height 26
drag, startPoint x: 73, startPoint y: 115, endPoint x: 59, endPoint y: 115, distance: 14.5
click at [59, 115] on input "Shamsi" at bounding box center [102, 115] width 101 height 13
click at [83, 115] on input "Shamsi" at bounding box center [102, 115] width 101 height 13
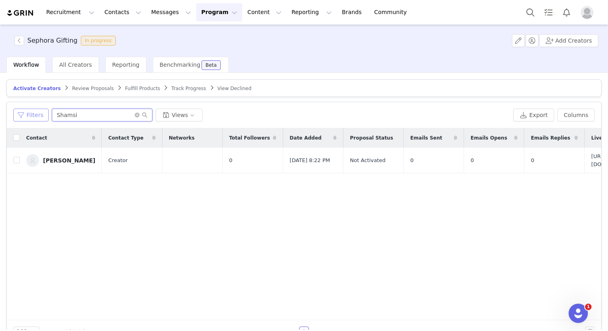
drag, startPoint x: 88, startPoint y: 117, endPoint x: 23, endPoint y: 117, distance: 65.2
click at [23, 117] on div "Filters Shamsi Views" at bounding box center [261, 115] width 497 height 13
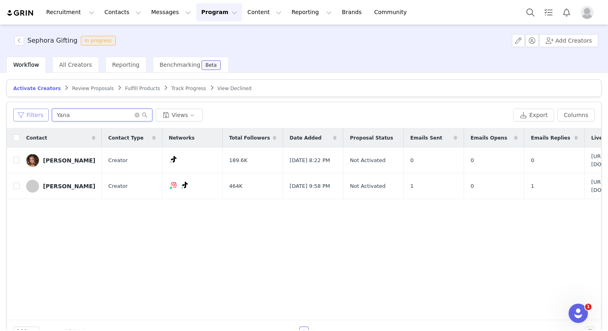
drag, startPoint x: 99, startPoint y: 115, endPoint x: 40, endPoint y: 115, distance: 59.5
click at [40, 115] on div "Filters Yana Views" at bounding box center [261, 115] width 497 height 13
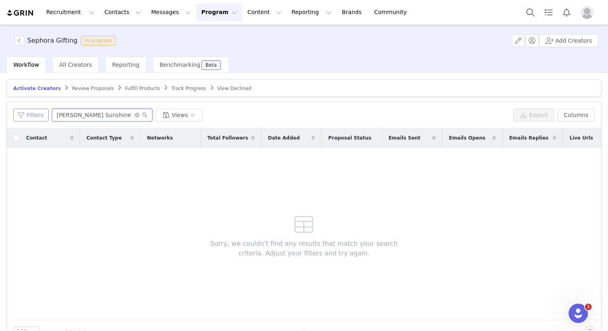
drag, startPoint x: 109, startPoint y: 117, endPoint x: 43, endPoint y: 117, distance: 65.6
click at [43, 117] on div "Filters [PERSON_NAME] Sunshine Views" at bounding box center [261, 115] width 497 height 13
drag, startPoint x: 101, startPoint y: 113, endPoint x: 24, endPoint y: 114, distance: 77.3
click at [24, 114] on div "Filters [PERSON_NAME] Views" at bounding box center [261, 115] width 497 height 13
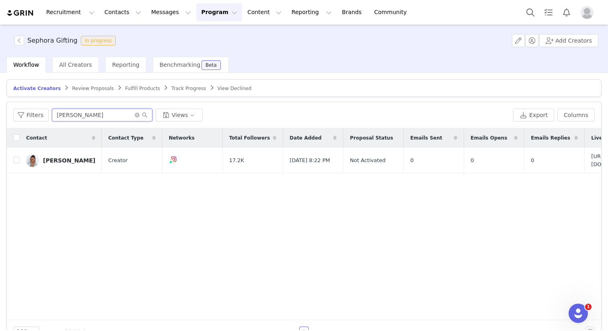
drag, startPoint x: 108, startPoint y: 115, endPoint x: 0, endPoint y: 100, distance: 108.8
click at [0, 100] on div "Activate Creators Review Proposals Fulfill Products Track Progress View Decline…" at bounding box center [304, 201] width 608 height 257
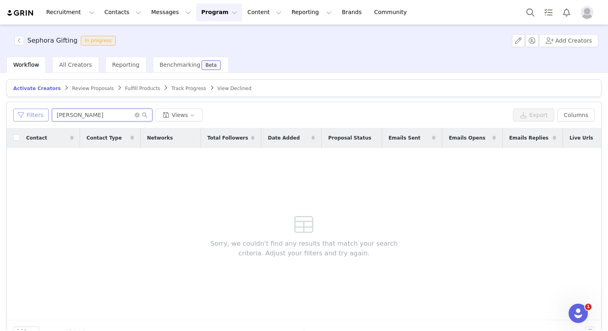
drag, startPoint x: 102, startPoint y: 113, endPoint x: 40, endPoint y: 113, distance: 62.0
click at [40, 113] on div "Filters [PERSON_NAME] Views" at bounding box center [261, 115] width 497 height 13
drag, startPoint x: 117, startPoint y: 114, endPoint x: 46, endPoint y: 114, distance: 71.2
click at [46, 114] on div "Filters Gurnaz Views" at bounding box center [261, 115] width 497 height 13
drag, startPoint x: 87, startPoint y: 115, endPoint x: 32, endPoint y: 115, distance: 55.5
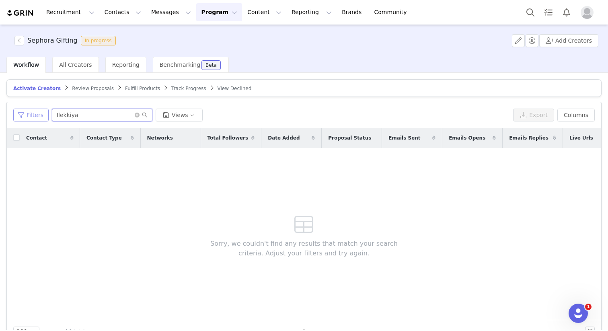
click at [32, 115] on div "Filters Ilekkiya Views" at bounding box center [261, 115] width 497 height 13
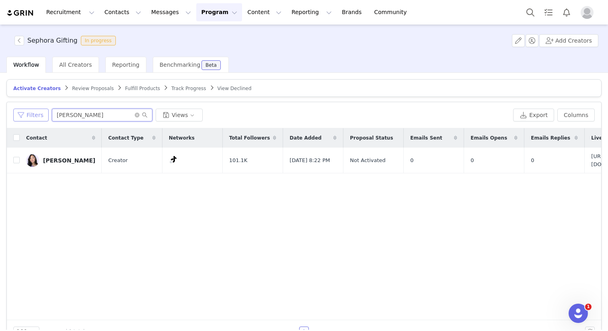
drag, startPoint x: 118, startPoint y: 112, endPoint x: 21, endPoint y: 116, distance: 97.4
click at [21, 116] on div "Filters [PERSON_NAME] Views" at bounding box center [261, 115] width 497 height 13
drag, startPoint x: 111, startPoint y: 119, endPoint x: 25, endPoint y: 116, distance: 87.0
click at [25, 116] on div "Filters Dasia Views" at bounding box center [261, 115] width 497 height 13
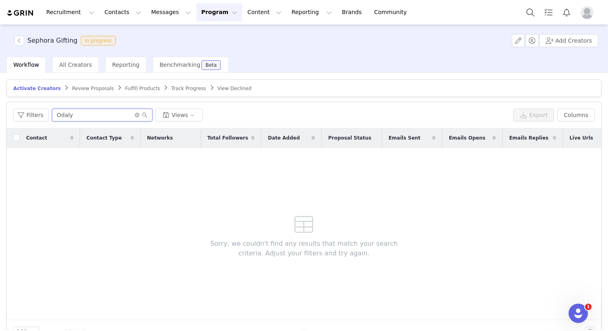
drag, startPoint x: 81, startPoint y: 114, endPoint x: 60, endPoint y: 114, distance: 20.9
click at [61, 114] on input "Odaly" at bounding box center [102, 115] width 101 height 13
click at [78, 114] on input "Odaly" at bounding box center [102, 115] width 101 height 13
drag, startPoint x: 84, startPoint y: 114, endPoint x: 14, endPoint y: 114, distance: 70.8
click at [14, 114] on div "Filters Odaly Views" at bounding box center [261, 115] width 497 height 13
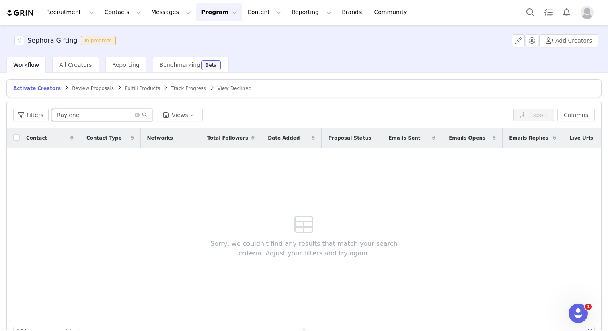
drag, startPoint x: 79, startPoint y: 117, endPoint x: 9, endPoint y: 117, distance: 70.4
click at [10, 117] on div "Filters Raylene Views Export Columns" at bounding box center [304, 115] width 595 height 26
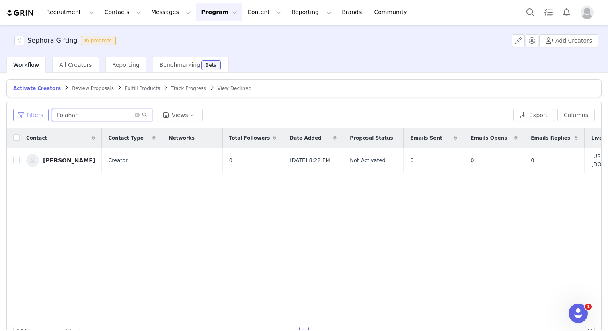
drag, startPoint x: 88, startPoint y: 113, endPoint x: 46, endPoint y: 113, distance: 42.2
click at [46, 113] on div "Filters Folahan Views" at bounding box center [261, 115] width 497 height 13
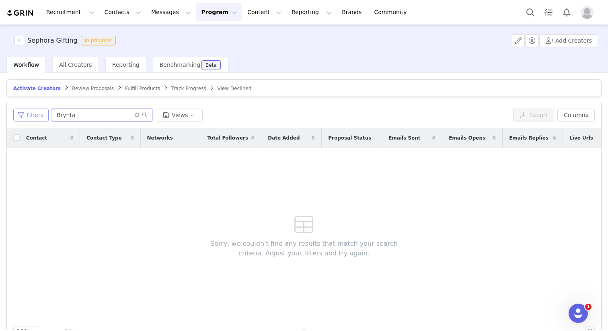
drag, startPoint x: 85, startPoint y: 117, endPoint x: 19, endPoint y: 117, distance: 65.6
click at [19, 117] on div "Filters Brynta Views" at bounding box center [261, 115] width 497 height 13
